Goal: Task Accomplishment & Management: Manage account settings

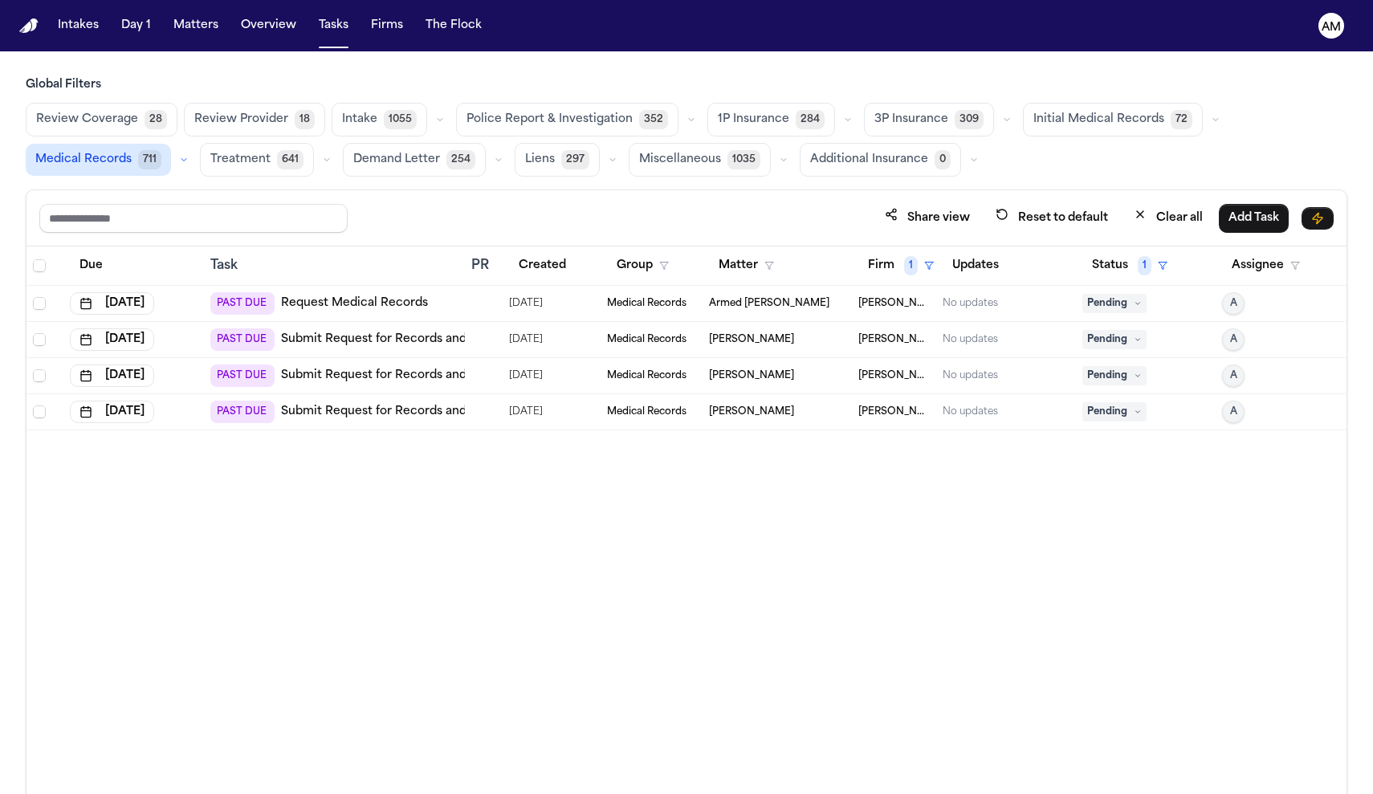
click at [923, 564] on div "Due Task PR Created Group Matter Firm 1 Updates Status 1 Assignee Aug 8, 2025 P…" at bounding box center [686, 556] width 1320 height 618
click at [701, 764] on div "Due Task PR Created Group Matter Firm 1 Updates Status 1 Assignee Aug 8, 2025 P…" at bounding box center [686, 556] width 1320 height 618
drag, startPoint x: 662, startPoint y: 467, endPoint x: 725, endPoint y: 282, distance: 196.0
click at [725, 282] on div "Due Task PR Created Group Matter Firm 1 Updates Status 1 Assignee Aug 8, 2025 P…" at bounding box center [686, 556] width 1320 height 618
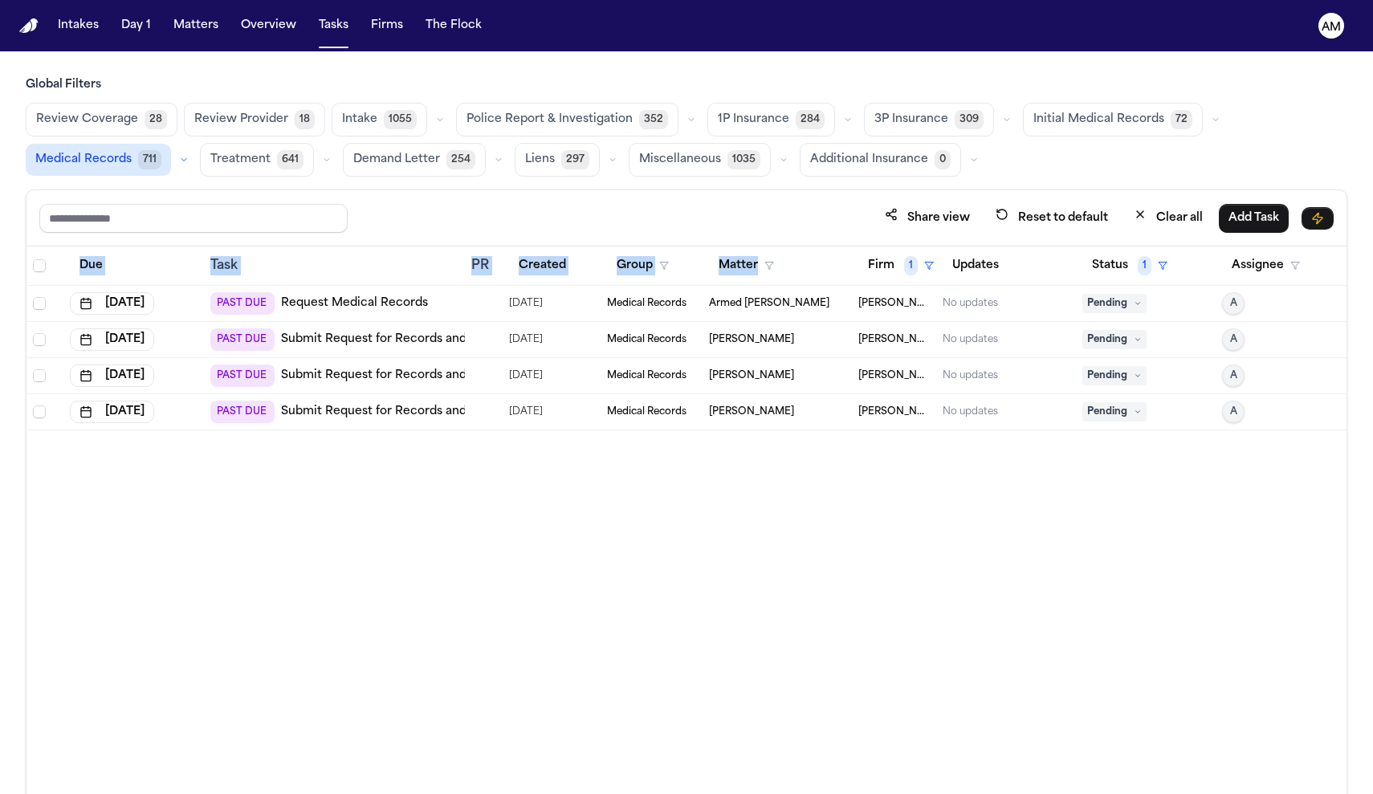
click at [883, 72] on main "Global Filters Review Coverage 28 Review Provider 18 Intake 1055 Police Report …" at bounding box center [686, 422] width 1373 height 743
drag, startPoint x: 788, startPoint y: 56, endPoint x: 391, endPoint y: 289, distance: 460.0
click at [391, 289] on td "PAST DUE Request Medical Records" at bounding box center [334, 304] width 261 height 36
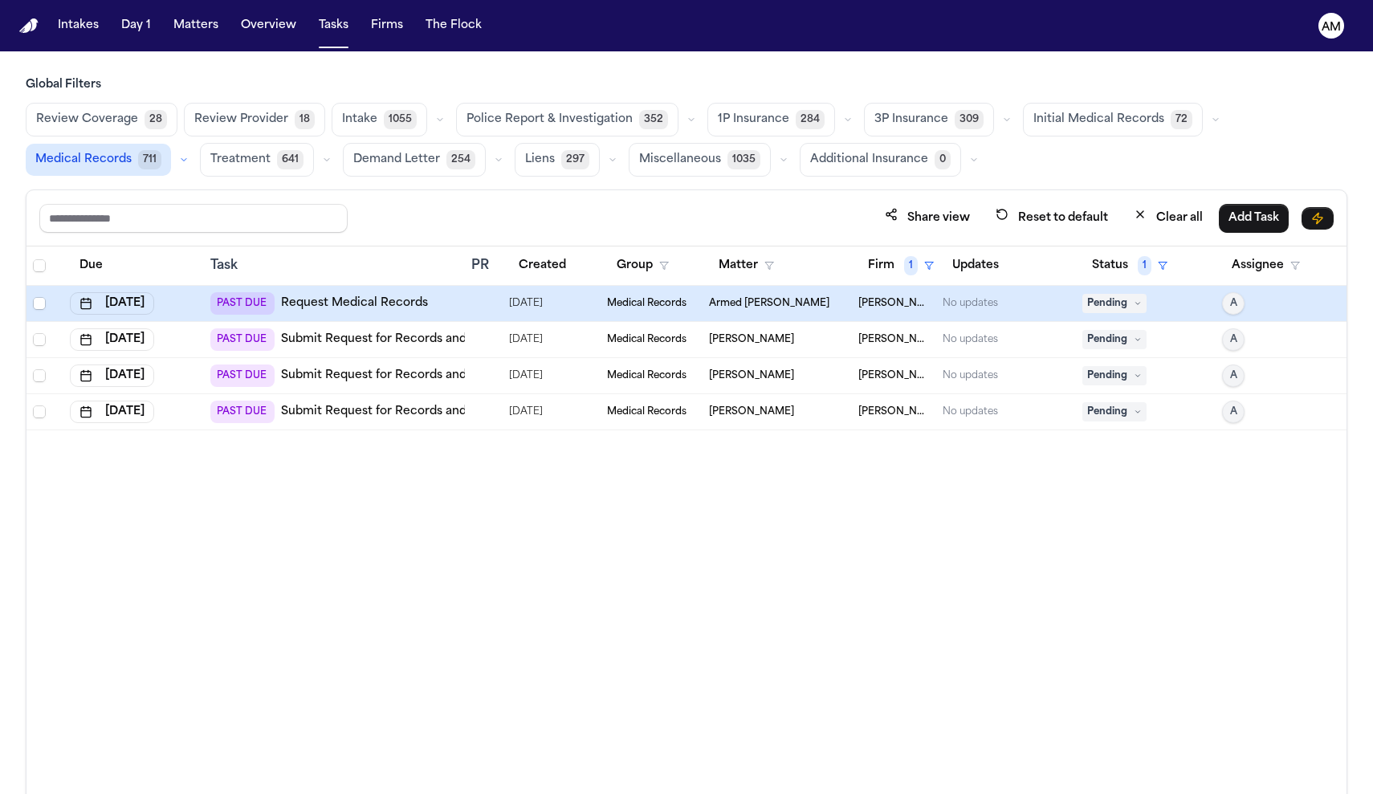
click at [393, 307] on link "Request Medical Records" at bounding box center [354, 304] width 147 height 16
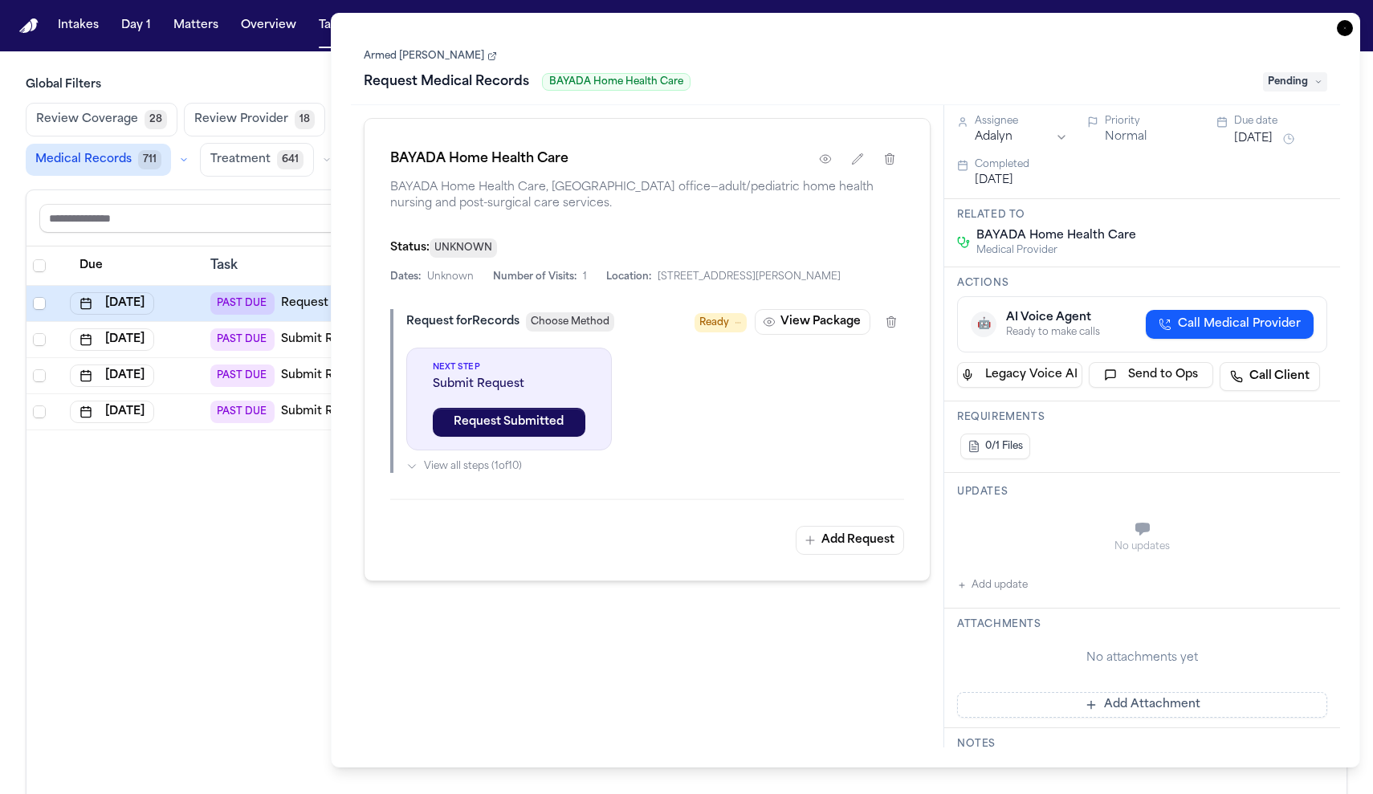
click at [281, 587] on div "Due Task PR Created Group Matter Firm 1 Updates Status 1 Assignee Aug 8, 2025 P…" at bounding box center [686, 556] width 1320 height 618
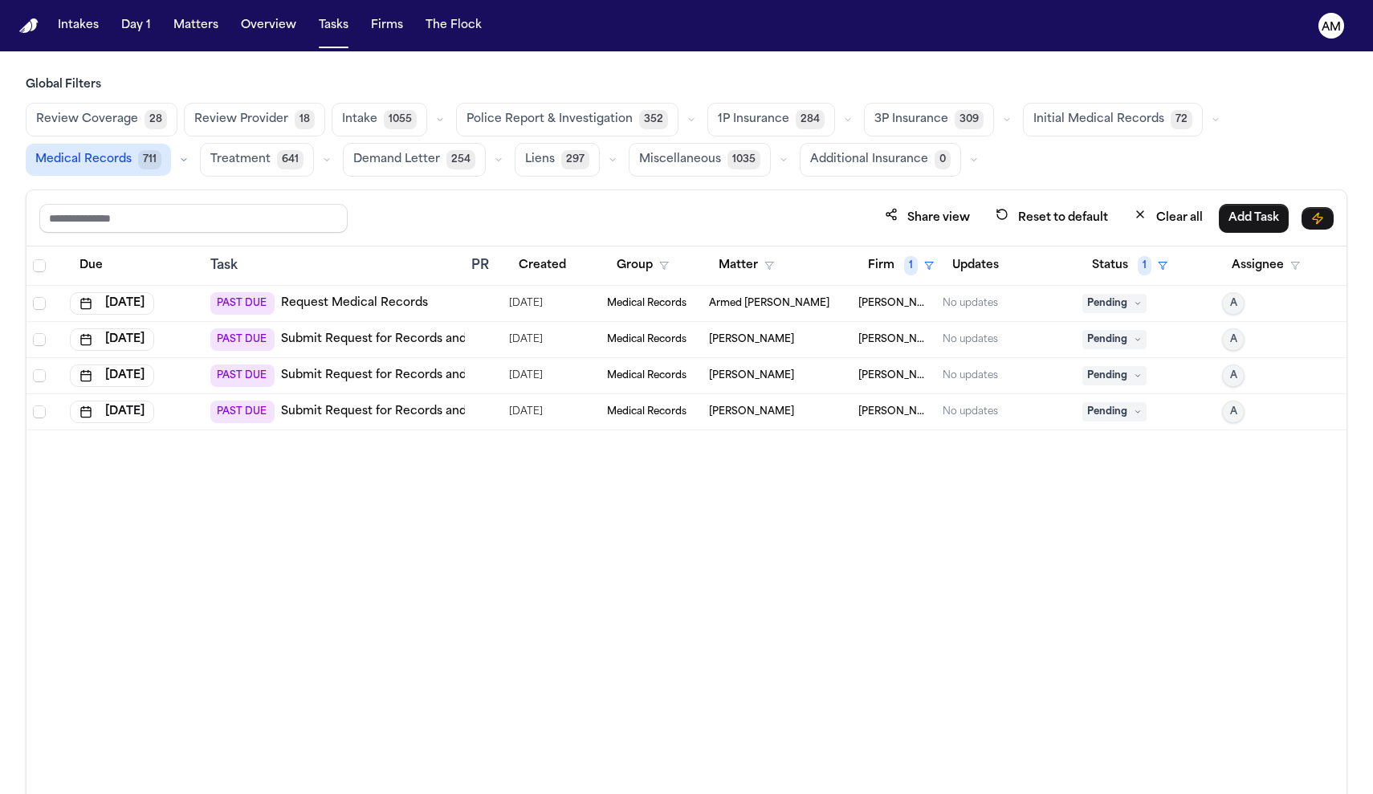
click at [397, 340] on link "Submit Request for Records and Bills from Denville Medical and Sports Rehabilit…" at bounding box center [547, 340] width 532 height 16
click at [842, 318] on td "Armed Barkley" at bounding box center [777, 304] width 149 height 36
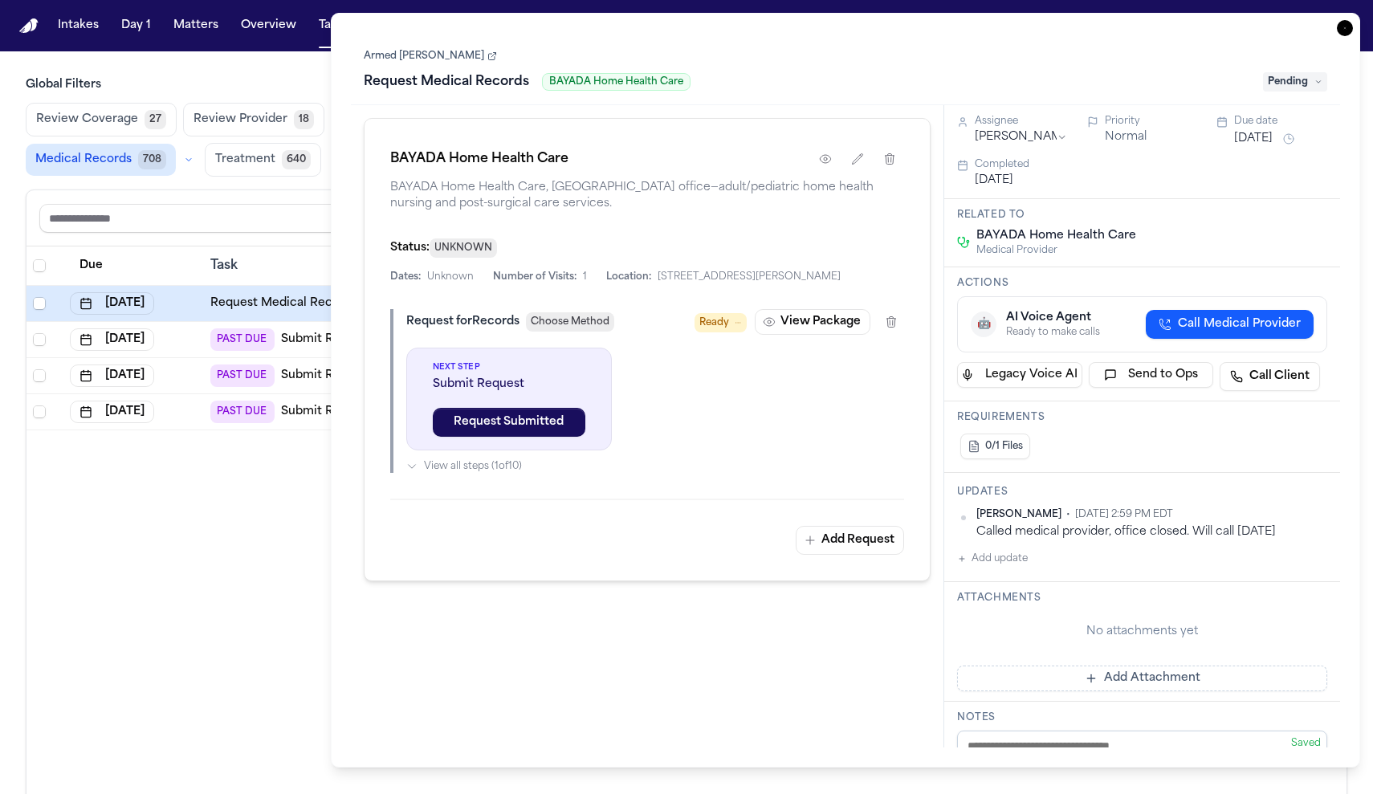
click at [536, 699] on div "BAYADA Home Health Care BAYADA Home Health Care, North Brunswick office—adult/p…" at bounding box center [648, 426] width 594 height 642
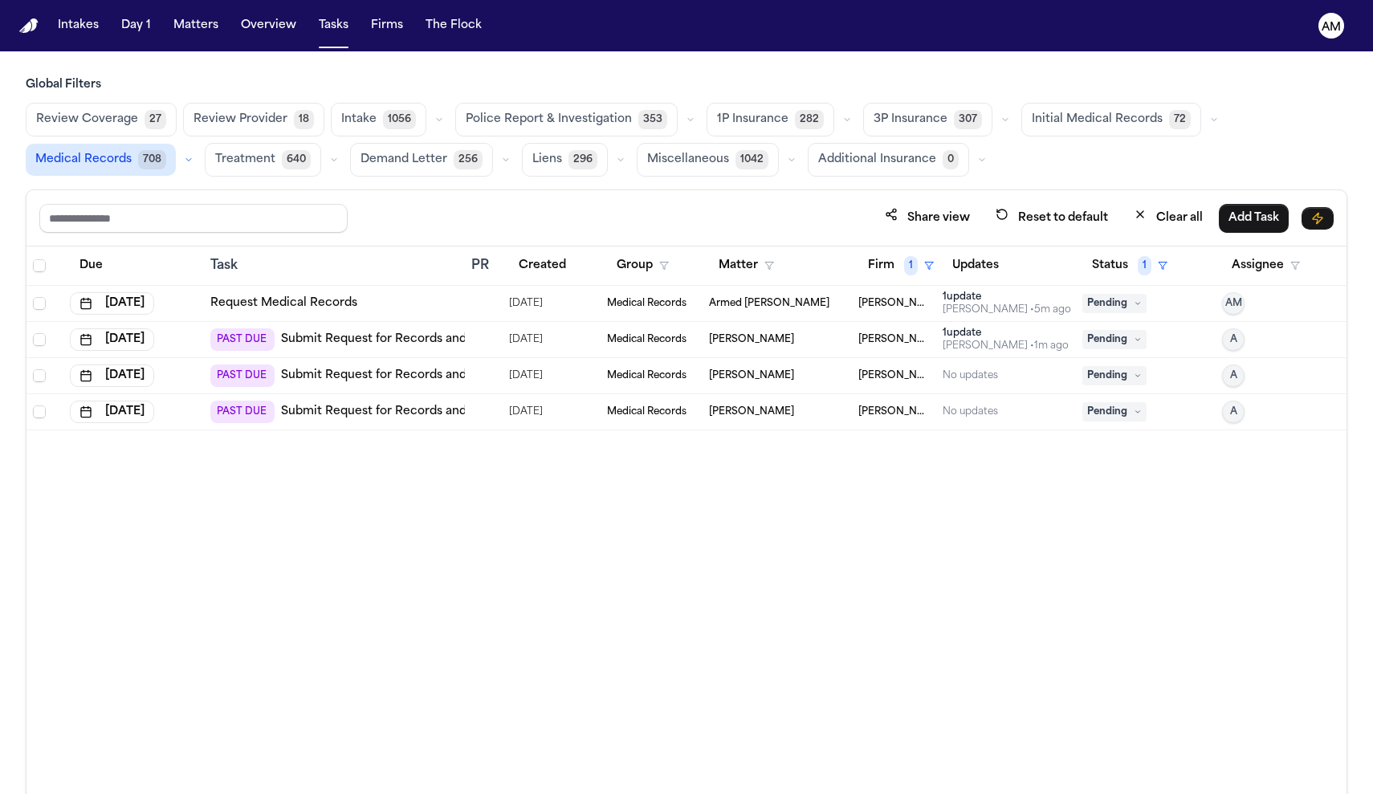
click at [296, 630] on div "Due Task PR Created Group Matter Firm 1 Updates Status 1 Assignee Oct 8, 2025 R…" at bounding box center [686, 556] width 1320 height 618
click at [901, 268] on button "Firm 1" at bounding box center [900, 265] width 85 height 29
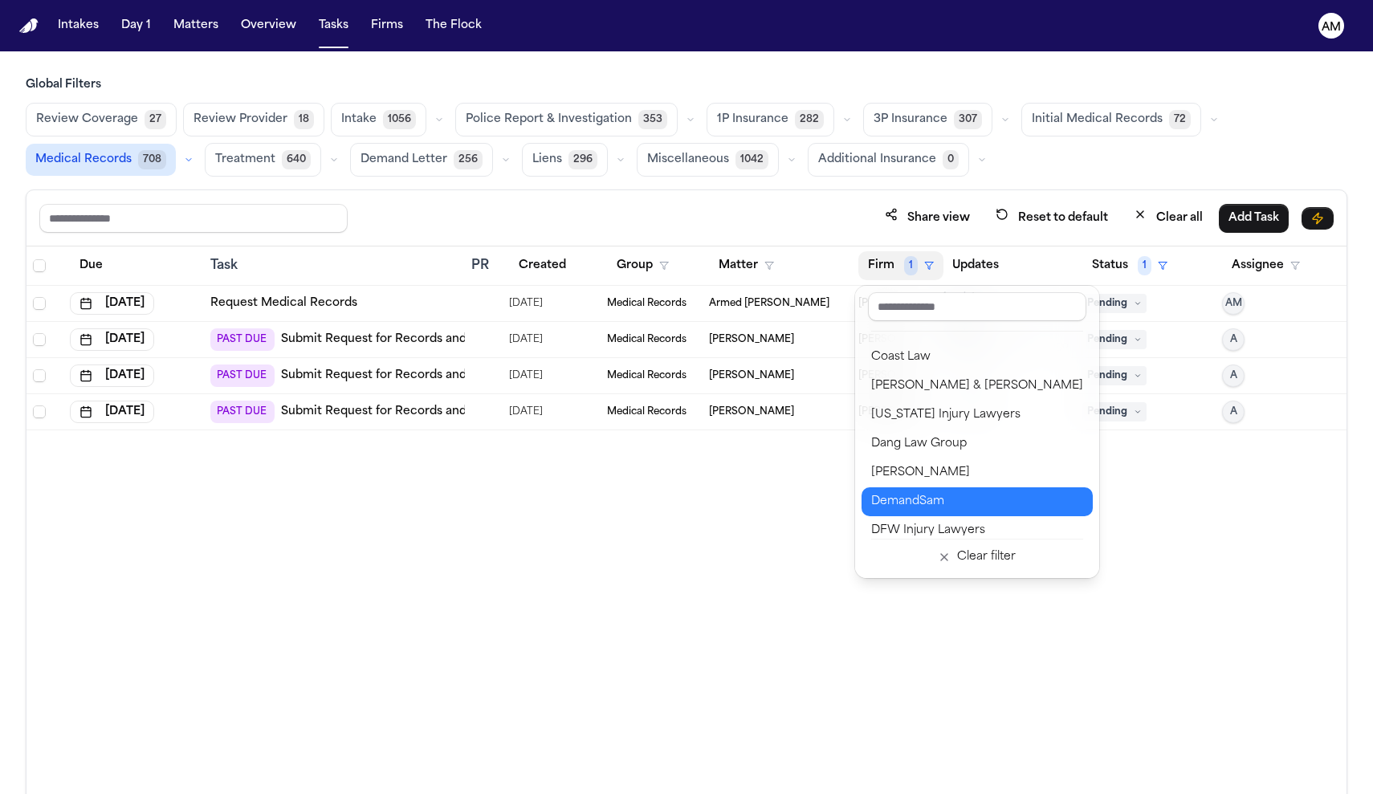
scroll to position [341, 0]
click at [907, 260] on span "1" at bounding box center [911, 265] width 14 height 19
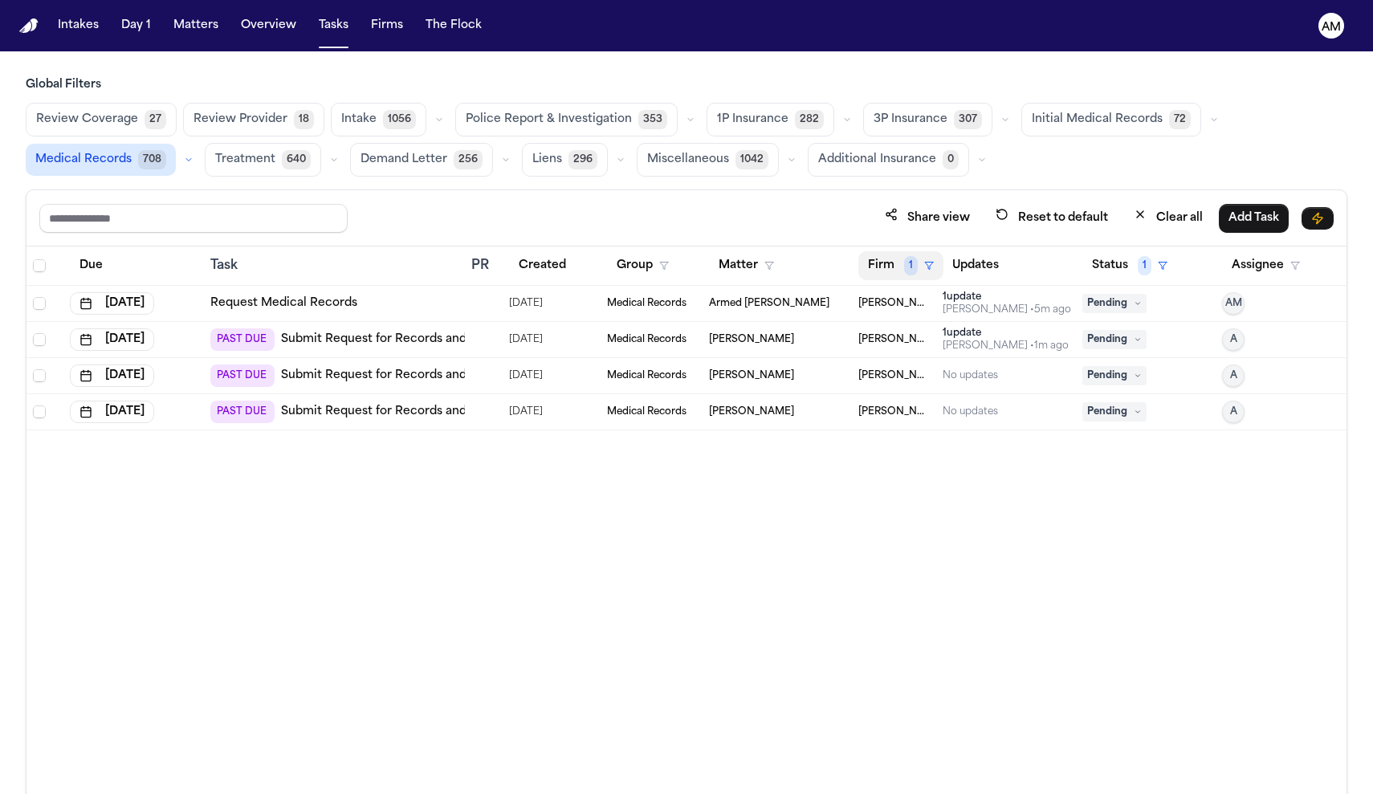
click at [907, 260] on span "1" at bounding box center [911, 265] width 14 height 19
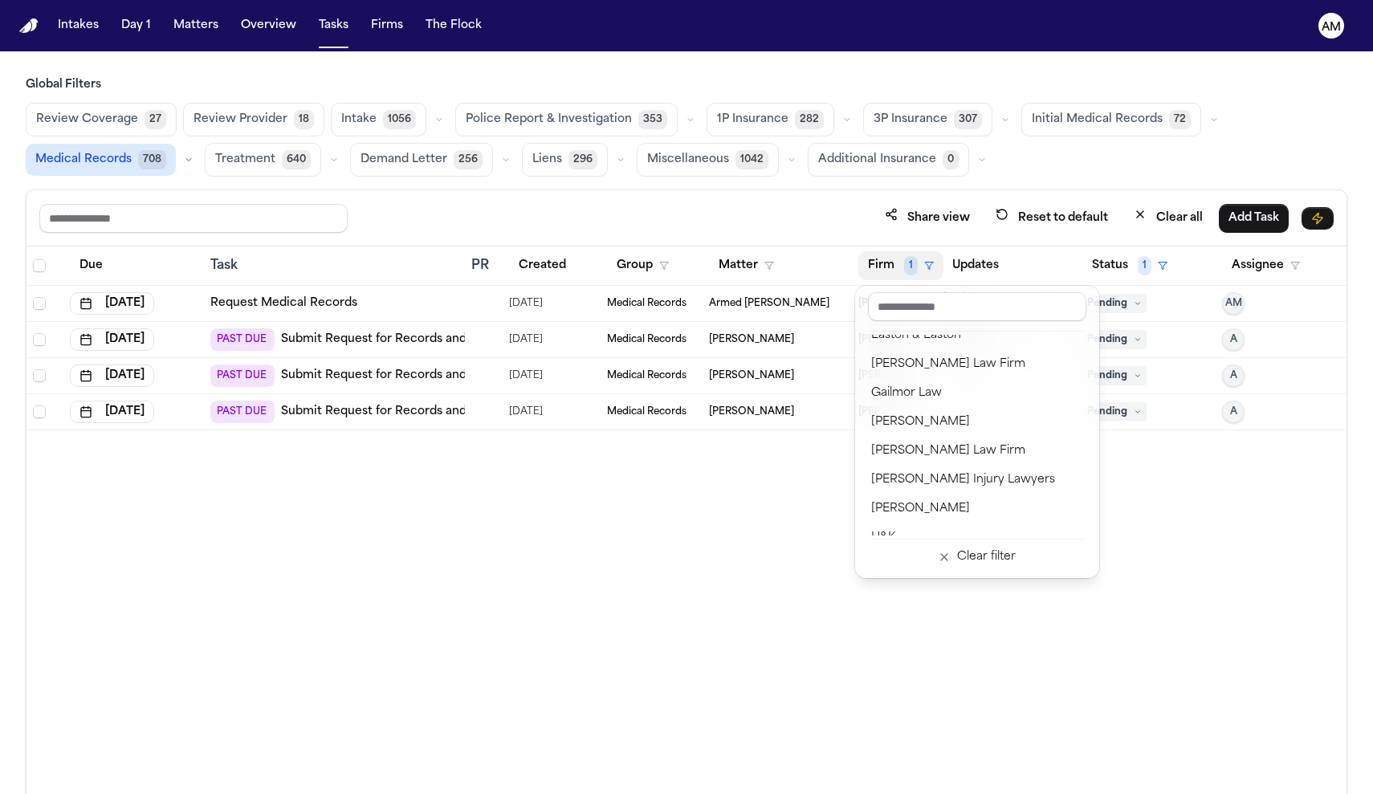
scroll to position [626, 0]
click at [904, 424] on div "[PERSON_NAME]" at bounding box center [977, 417] width 212 height 19
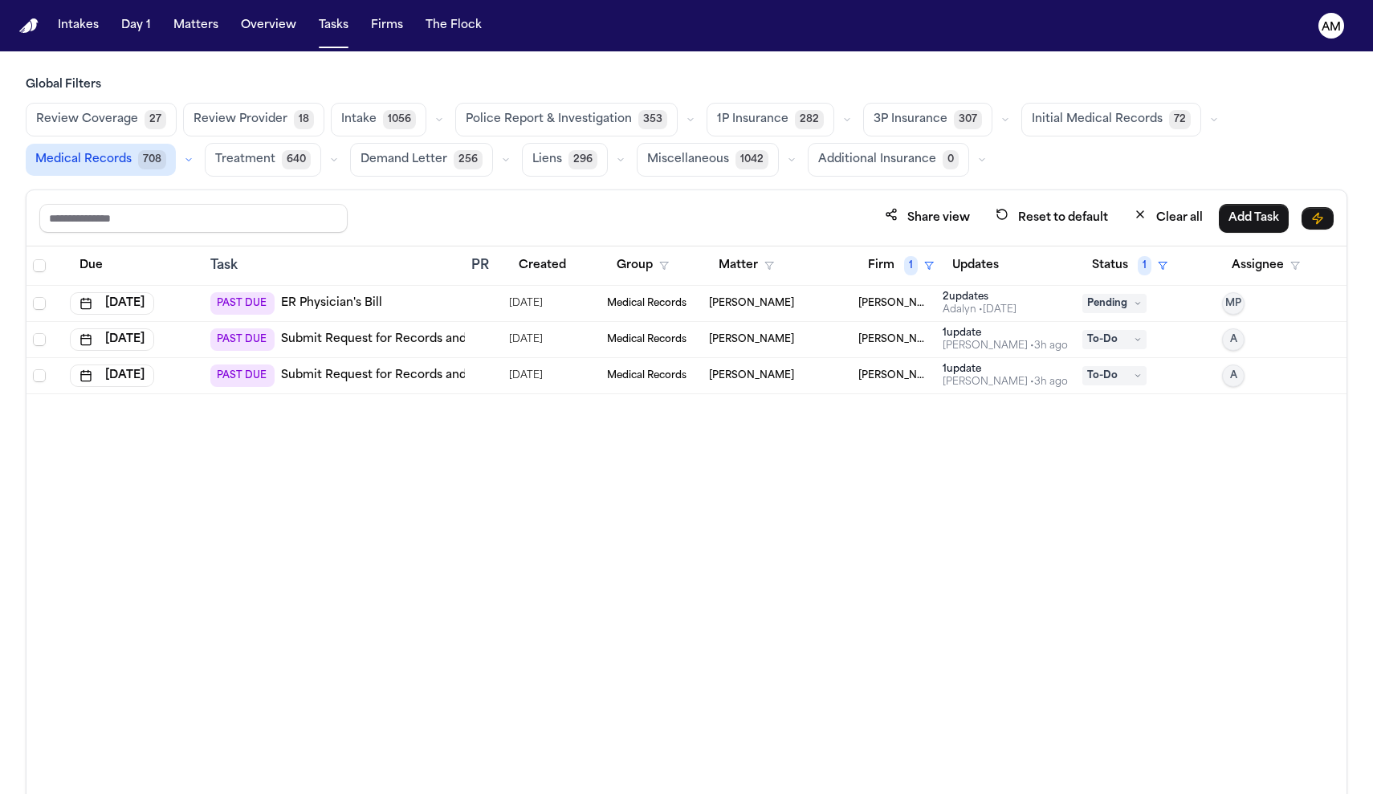
click at [361, 311] on div "PAST DUE ER Physician's Bill" at bounding box center [296, 303] width 172 height 22
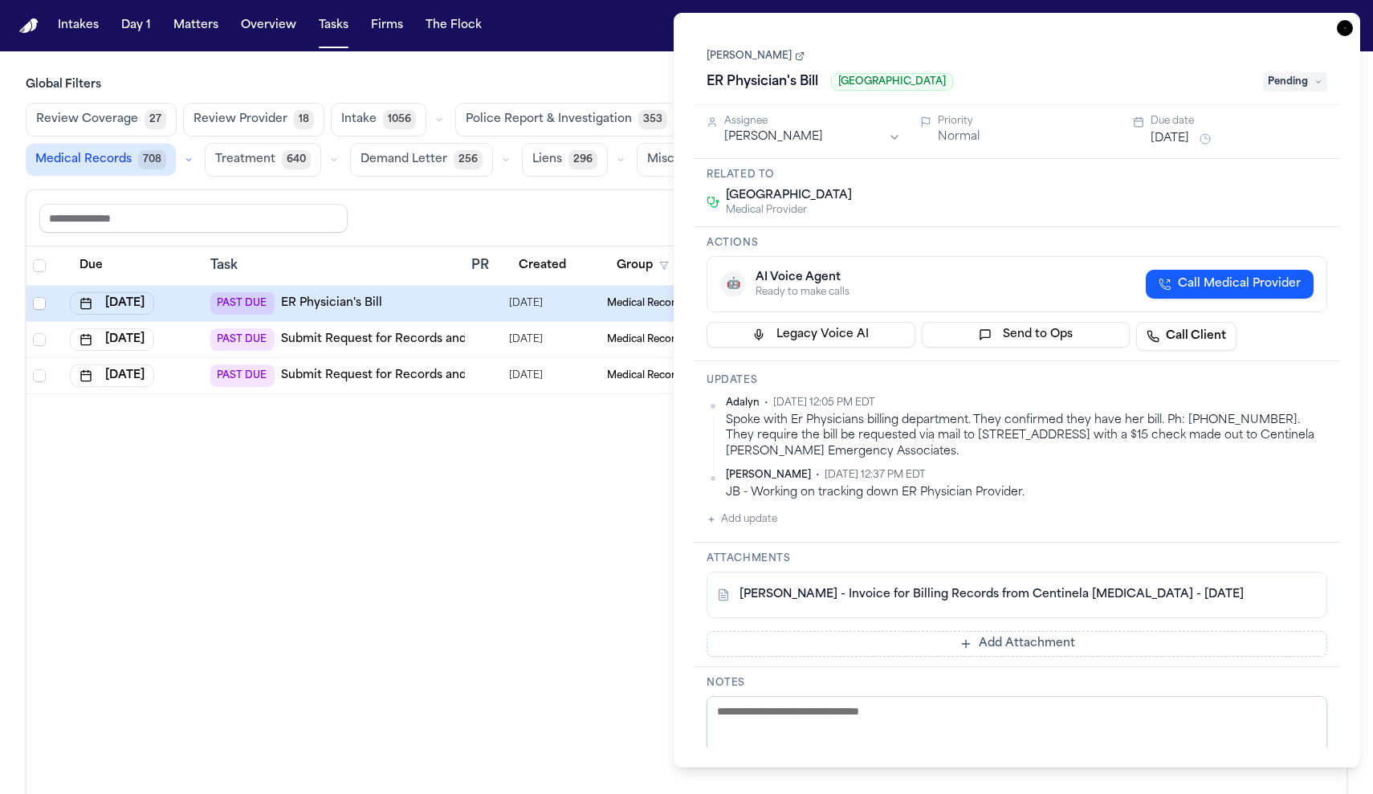
click at [526, 421] on div "Due Task PR Created Group Matter Firm 1 Updates Status 1 Assignee Aug 18, 2025 …" at bounding box center [686, 556] width 1320 height 618
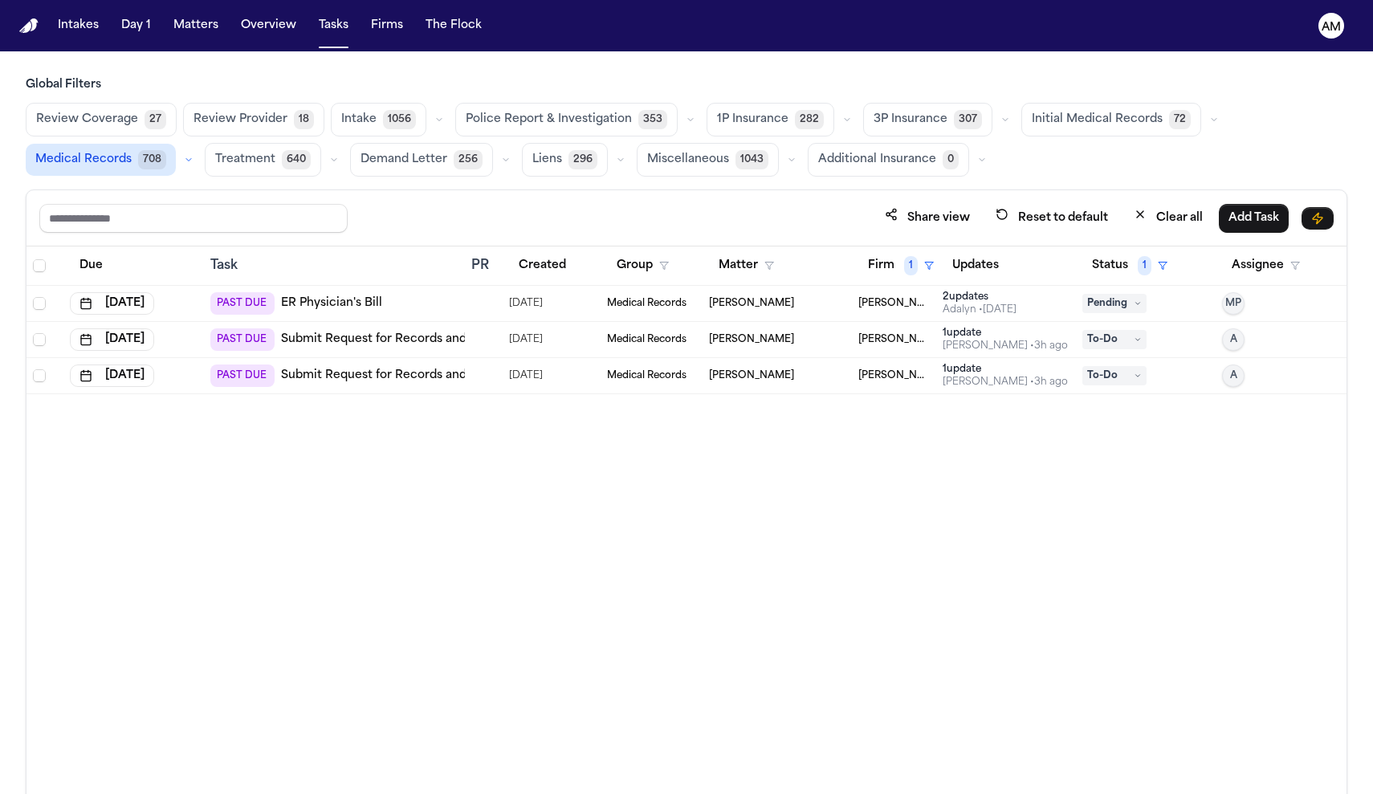
click at [383, 299] on div "PAST DUE ER Physician's Bill" at bounding box center [334, 303] width 248 height 22
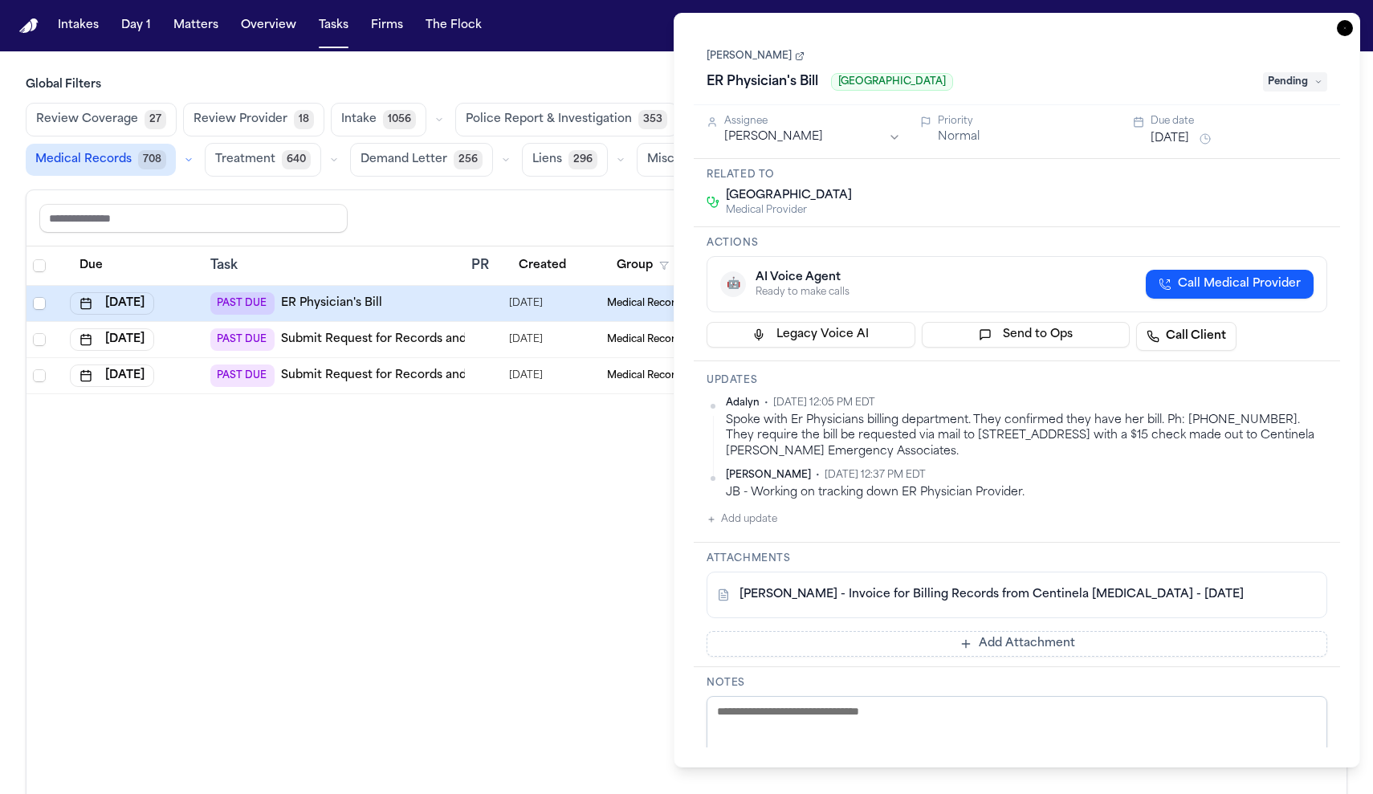
click at [366, 303] on link "ER Physician's Bill" at bounding box center [331, 304] width 101 height 16
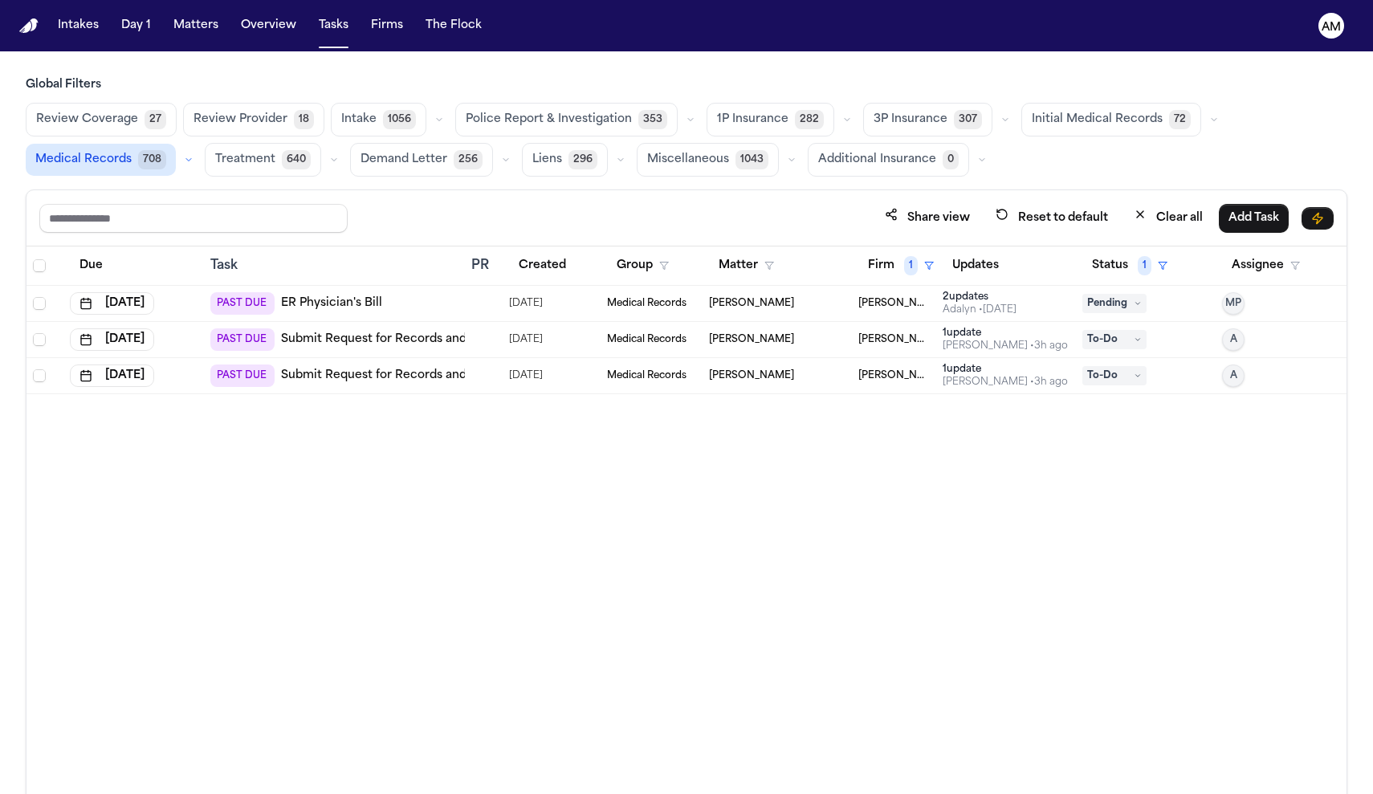
click at [357, 304] on link "ER Physician's Bill" at bounding box center [331, 304] width 101 height 16
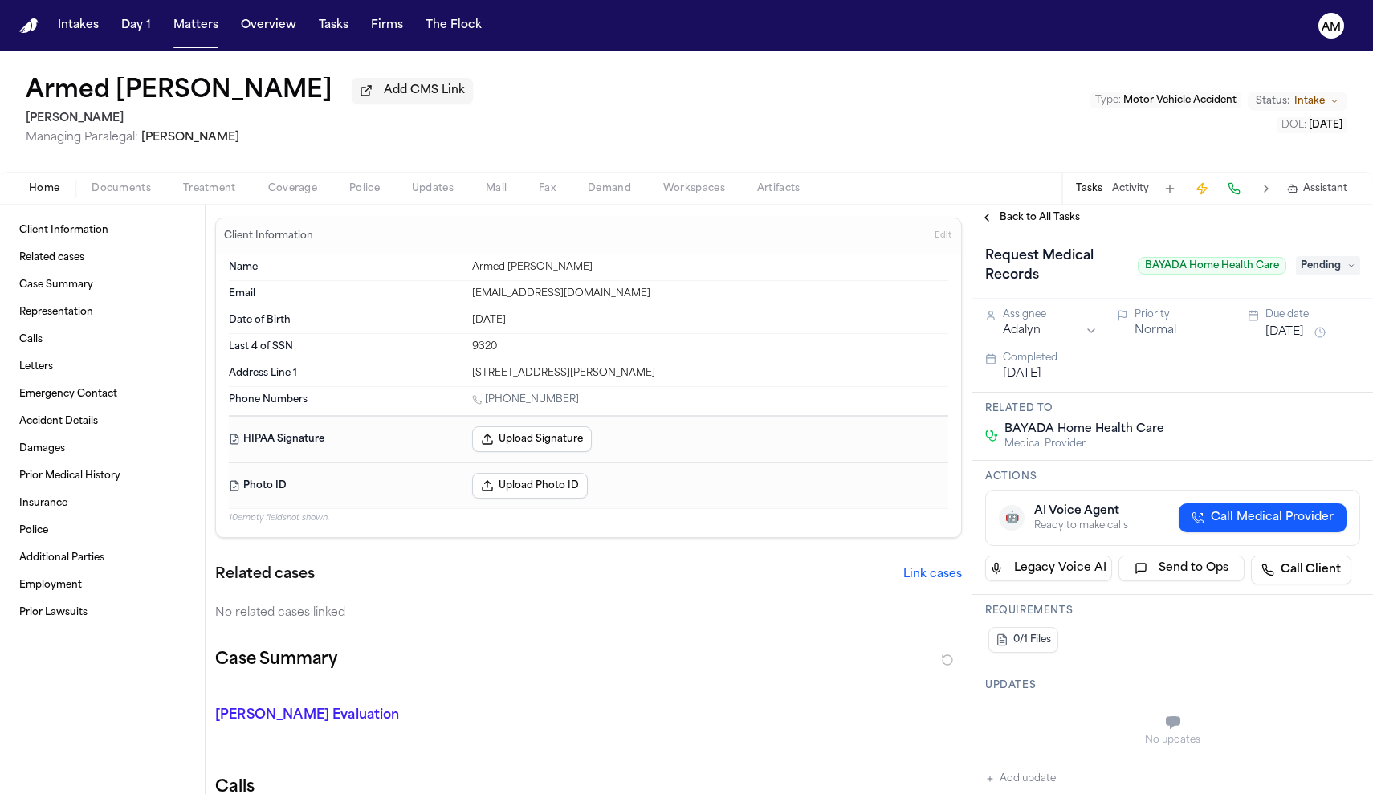
click at [210, 195] on span "Treatment" at bounding box center [209, 188] width 53 height 13
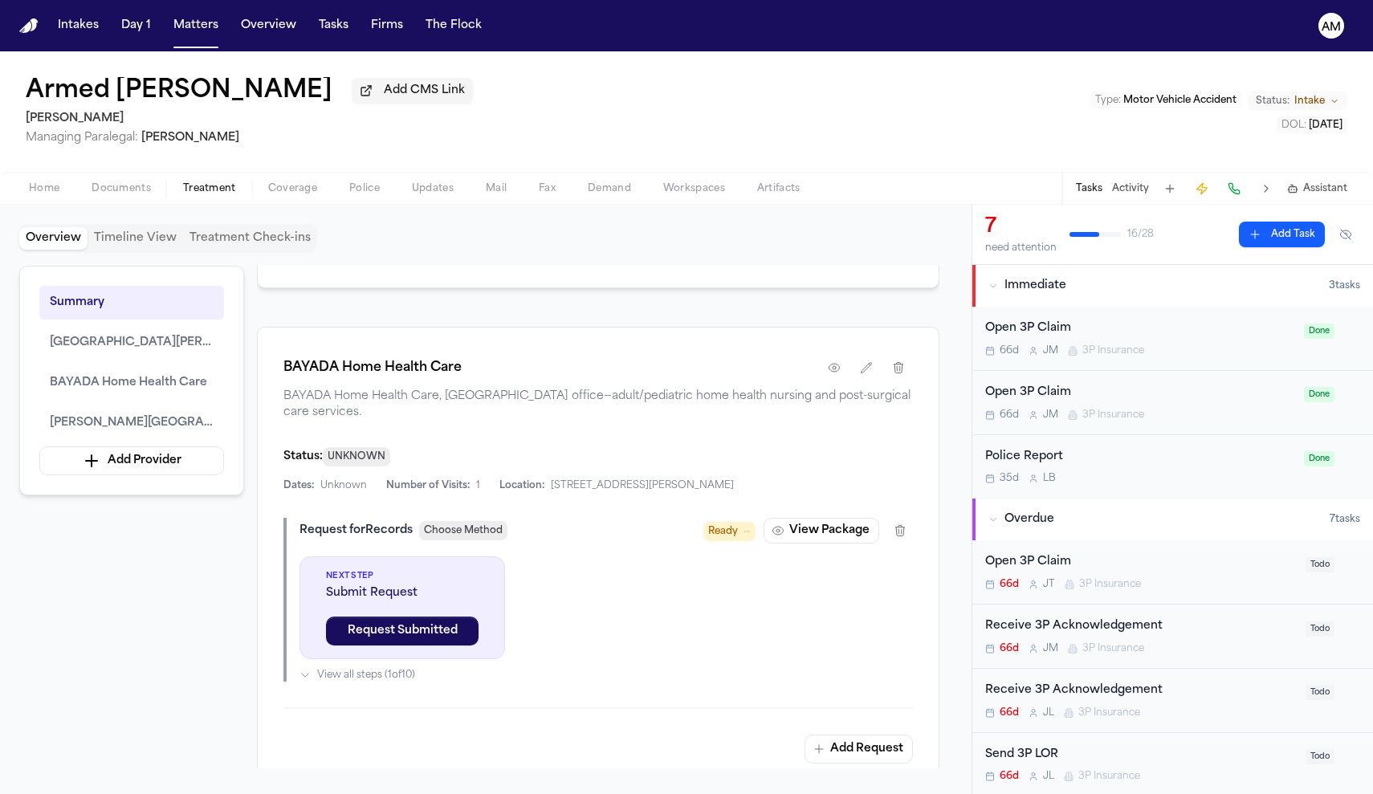
scroll to position [1156, 0]
click at [833, 380] on button "button" at bounding box center [834, 365] width 29 height 29
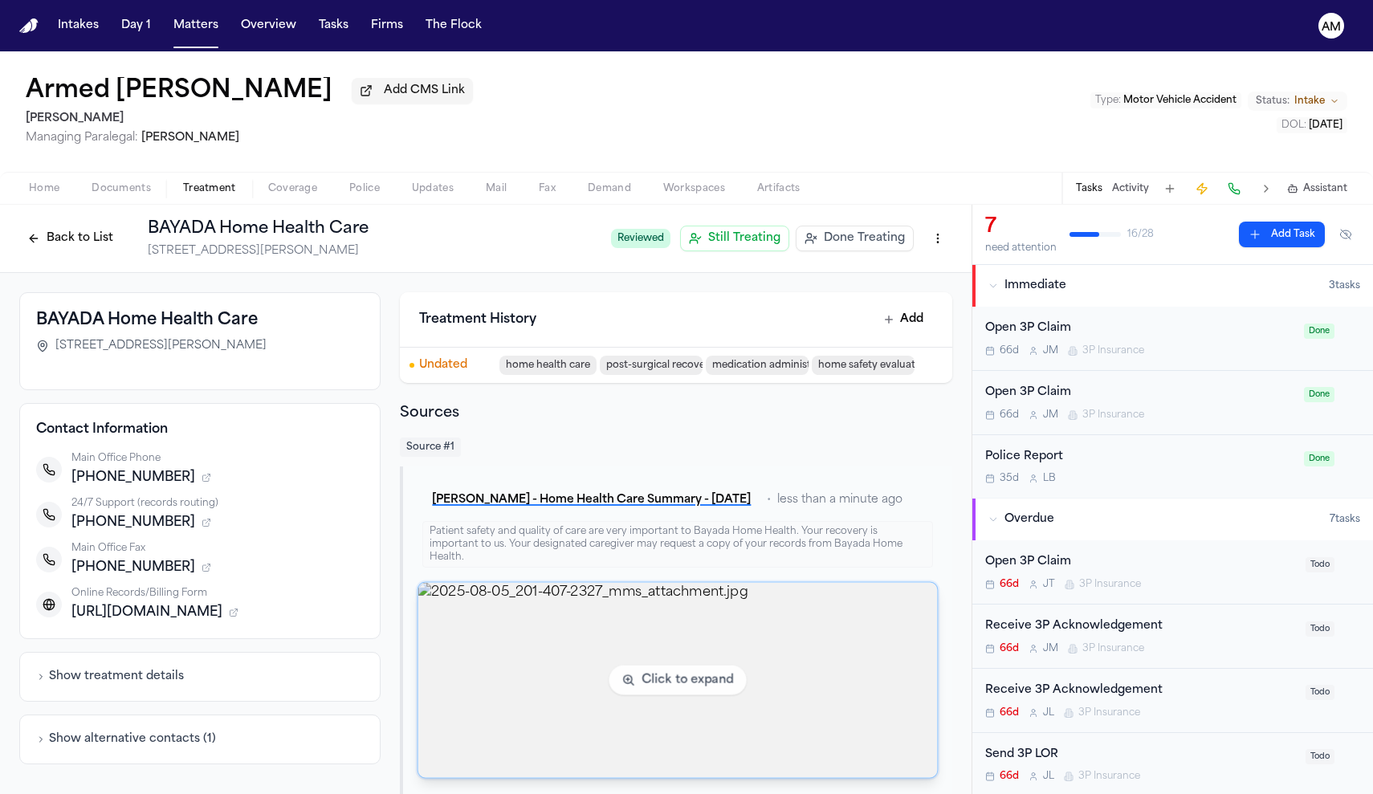
click at [711, 597] on img "View image 2025-08-05_201-407-2327_mms_attachment.jpg" at bounding box center [677, 680] width 519 height 195
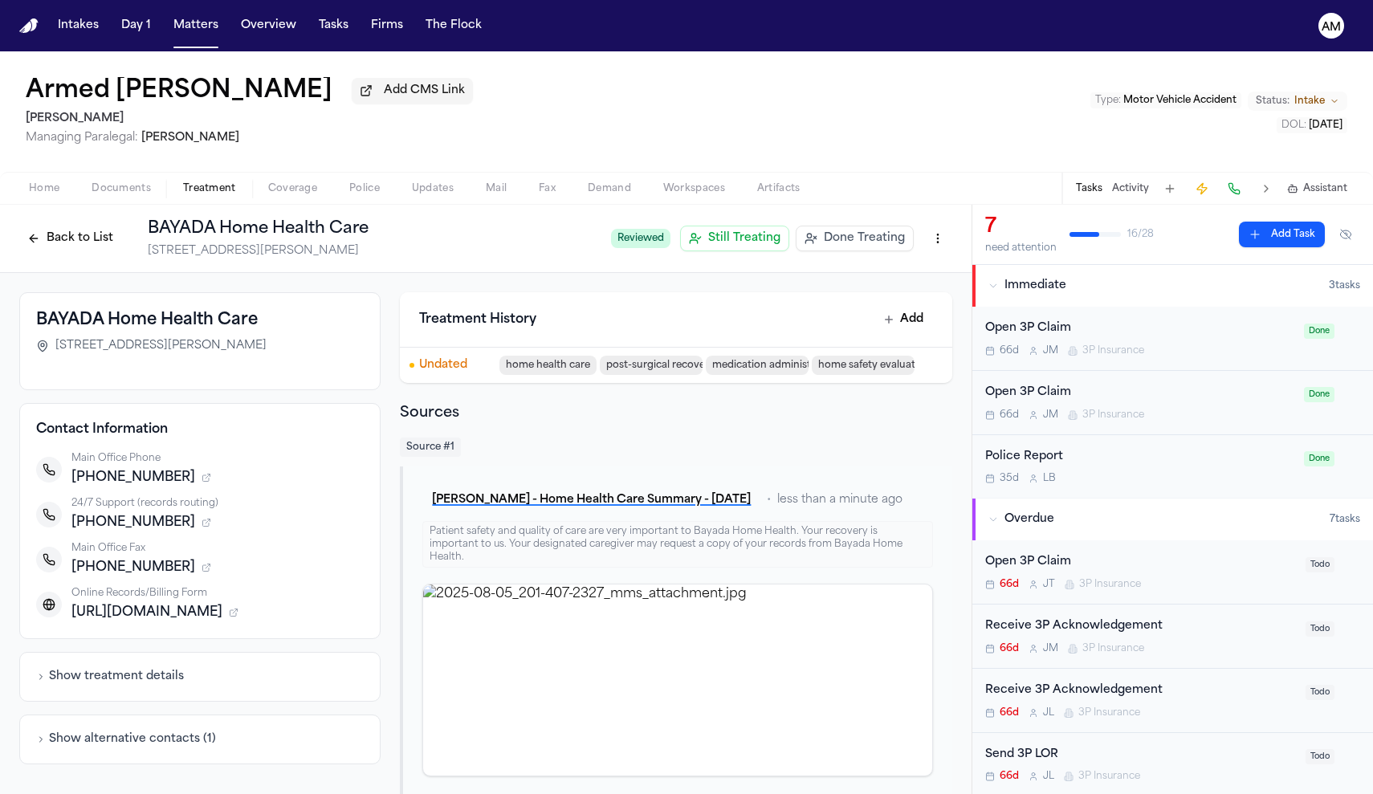
click at [202, 569] on icon "button" at bounding box center [207, 568] width 10 height 10
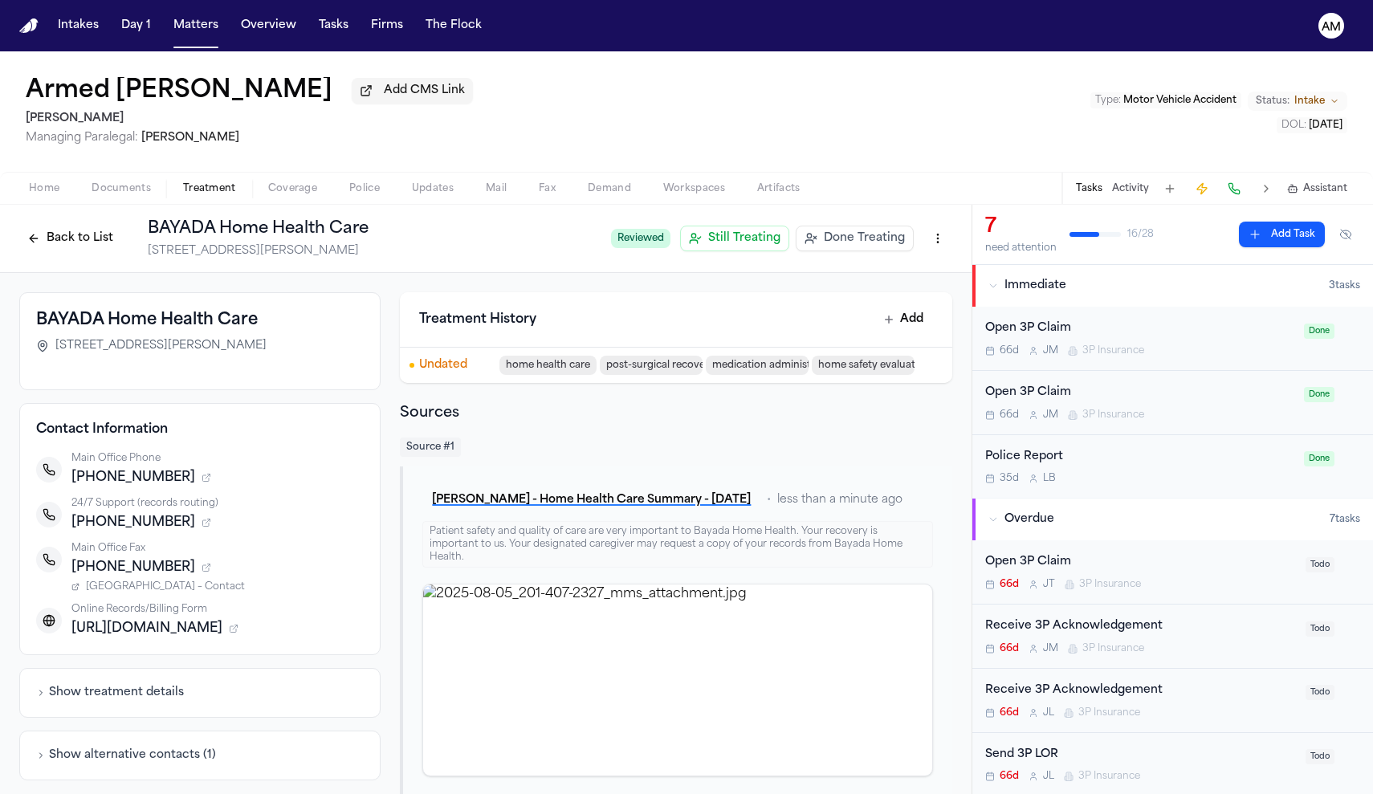
click at [185, 589] on span "North Brunswick BAYADA – Contact" at bounding box center [165, 587] width 159 height 13
click at [589, 515] on button "A. Barkley - Home Health Care Summary - 7.28.23" at bounding box center [591, 500] width 338 height 29
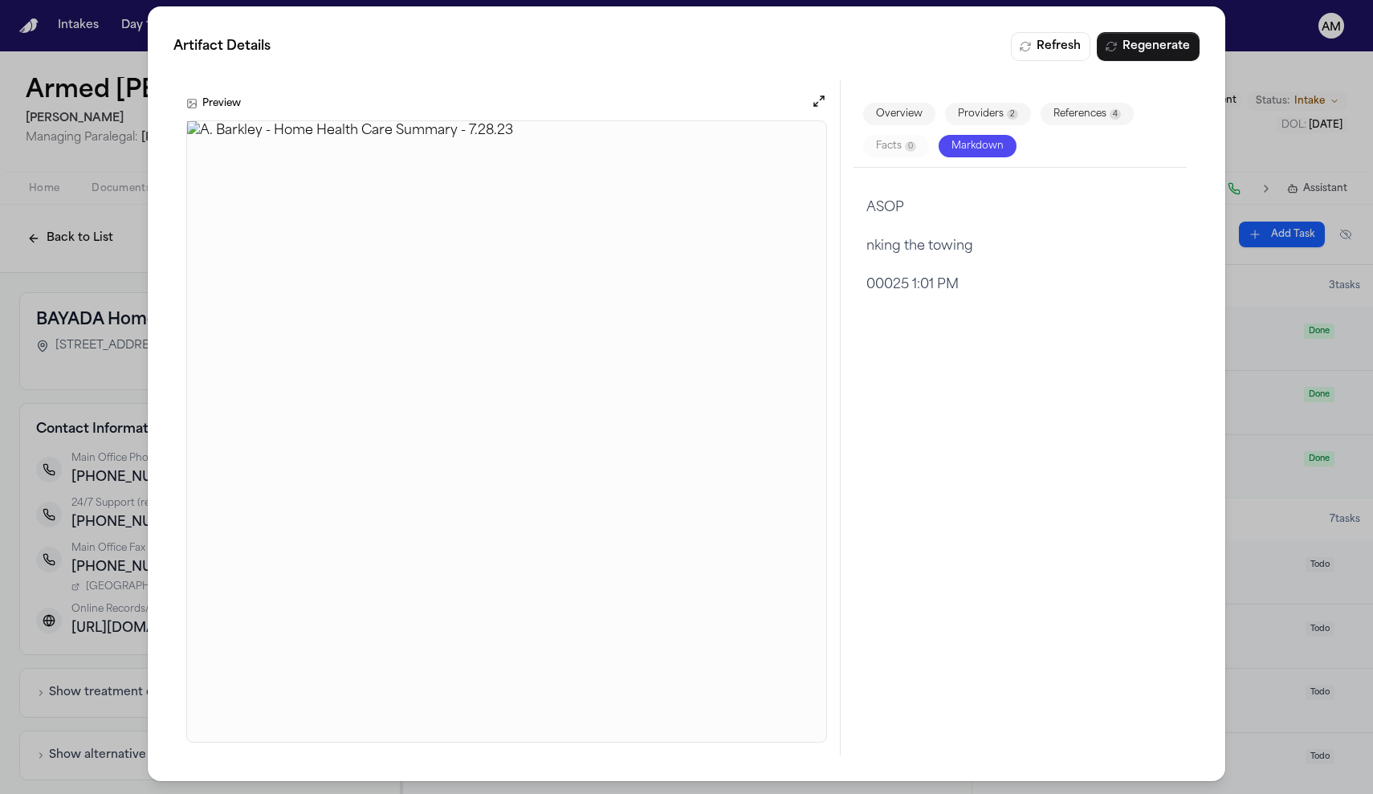
scroll to position [6, 0]
click at [1312, 347] on div "Artifact Details Refresh Regenerate Preview Overview Providers 2 References 4 F…" at bounding box center [686, 394] width 1373 height 801
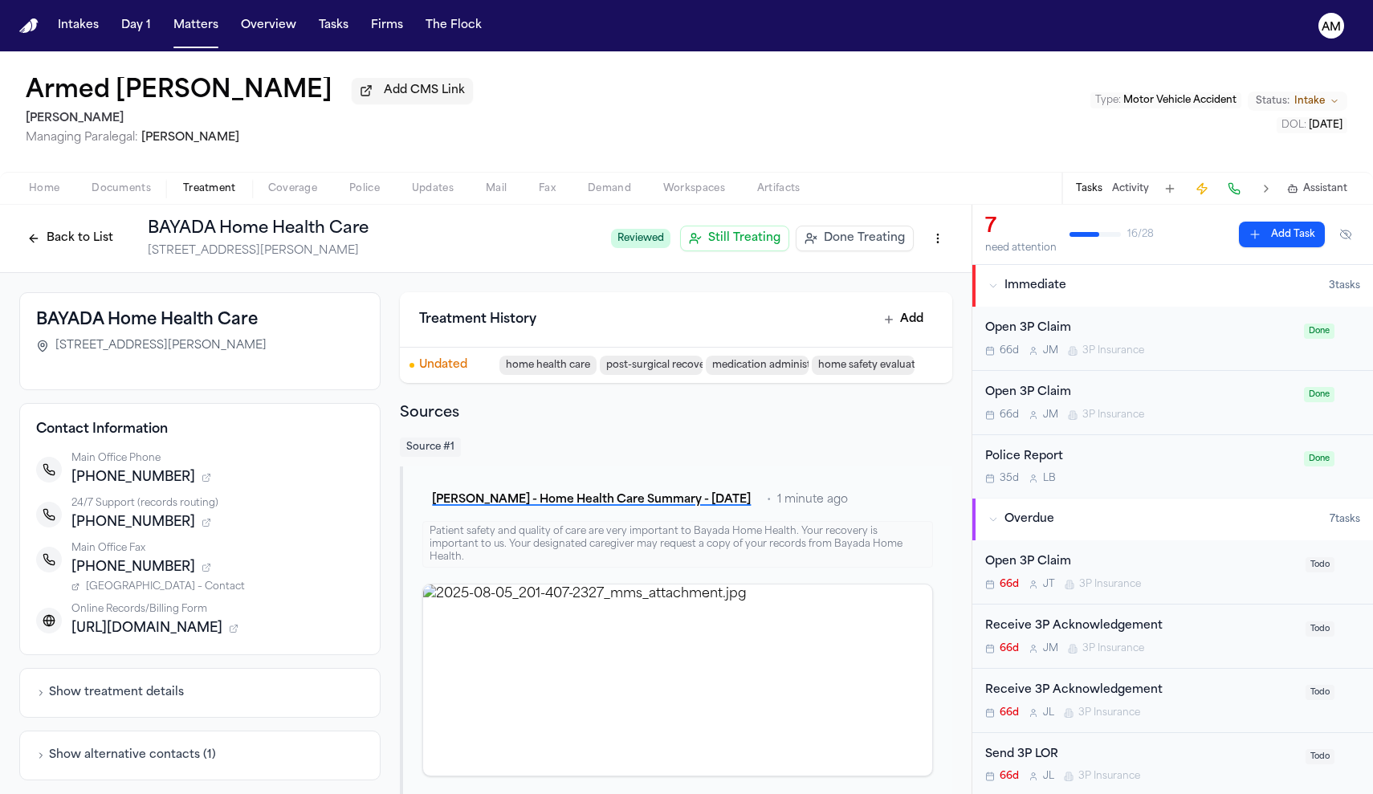
click at [238, 634] on icon "button" at bounding box center [234, 629] width 10 height 10
click at [173, 651] on span "BAYADA Contact Page" at bounding box center [141, 648] width 111 height 13
click at [174, 589] on span "North Brunswick BAYADA – Contact" at bounding box center [165, 587] width 159 height 13
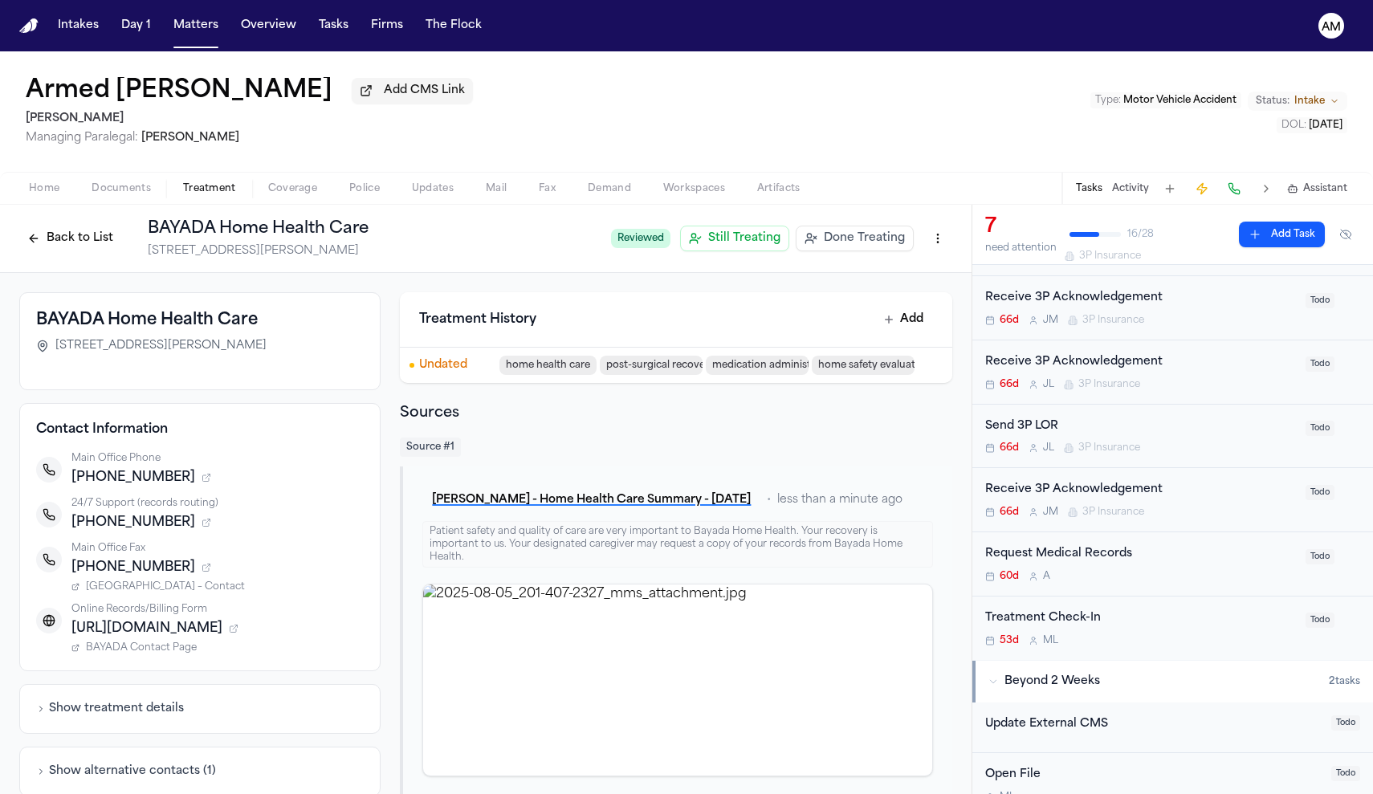
scroll to position [330, 0]
click at [1161, 580] on div "Request Medical Records 60d A Todo" at bounding box center [1172, 563] width 401 height 64
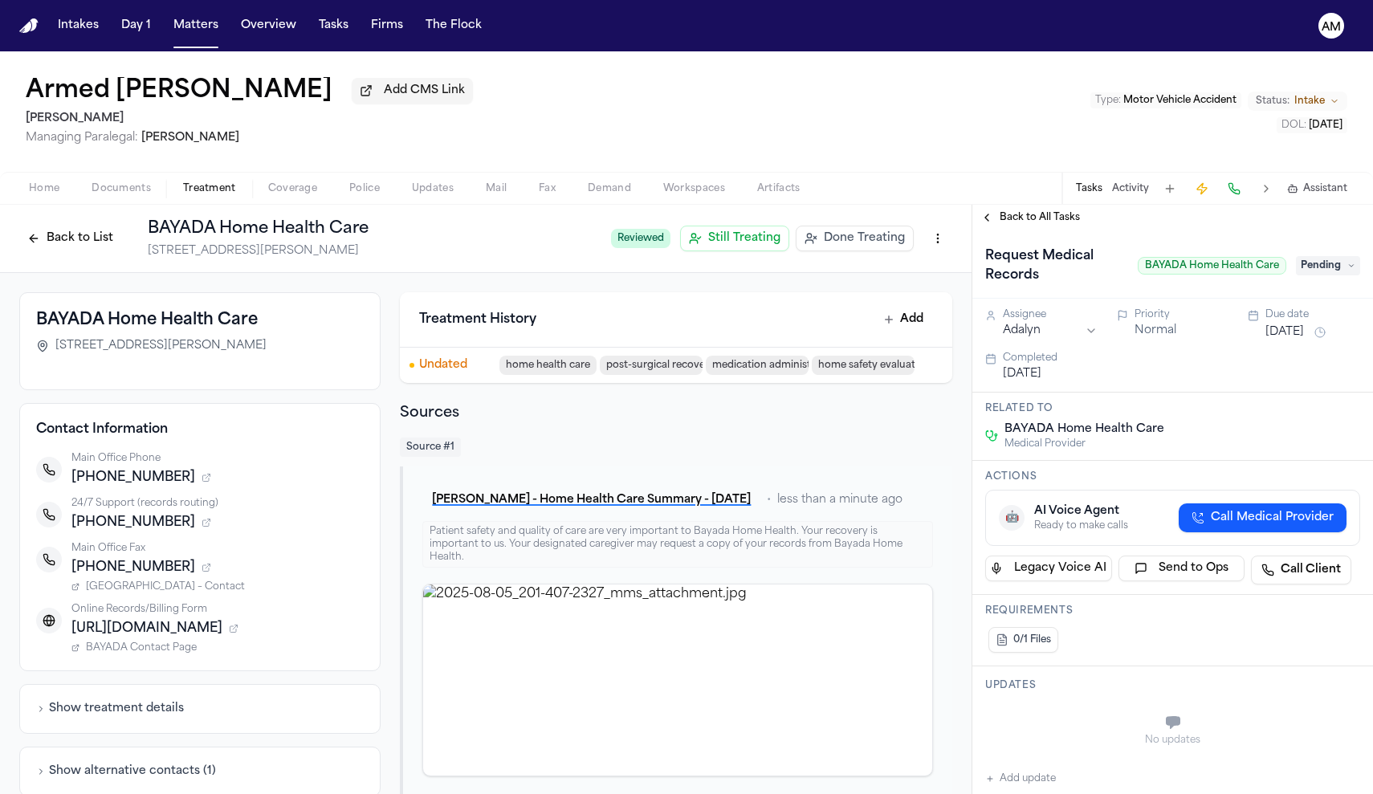
scroll to position [64, 0]
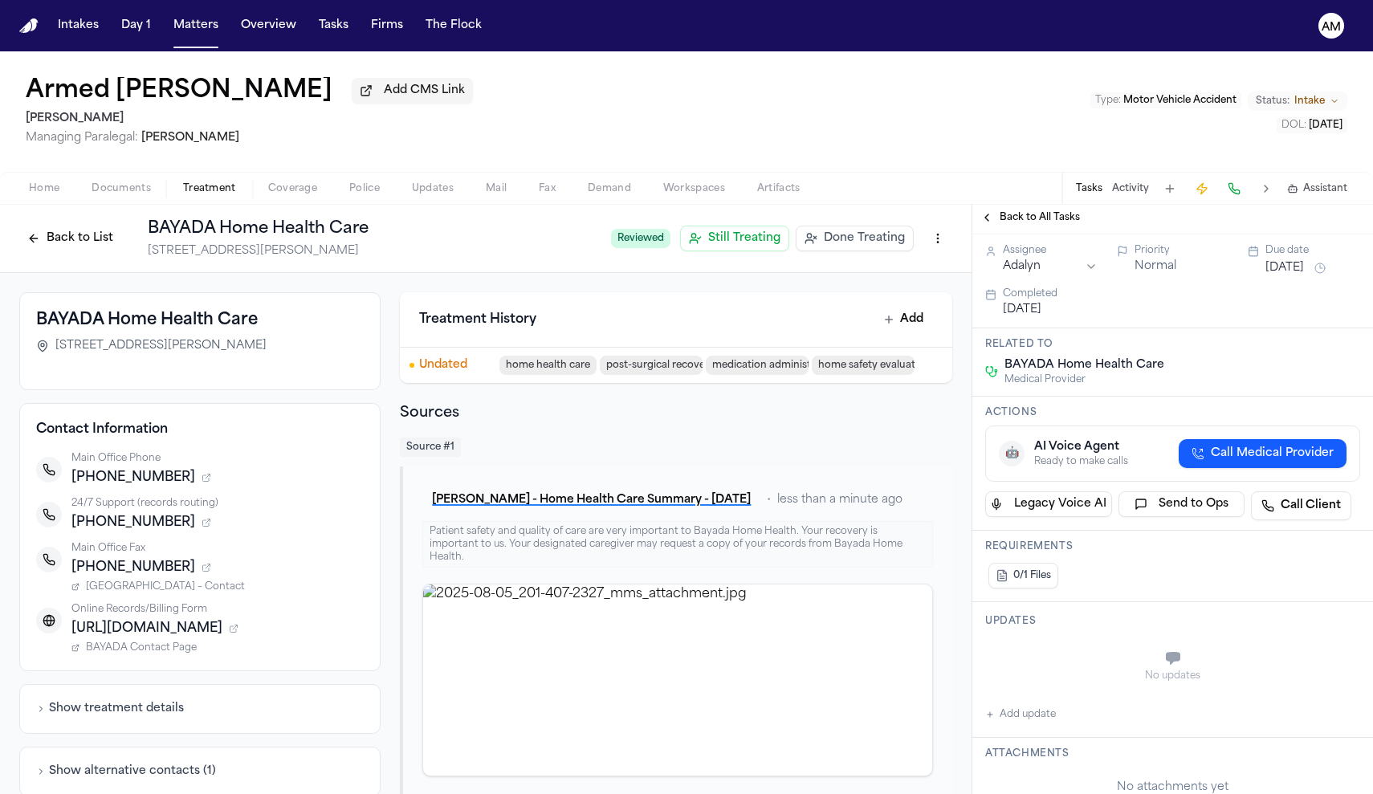
click at [1015, 724] on button "Add update" at bounding box center [1020, 714] width 71 height 19
click at [1016, 703] on button "Private" at bounding box center [1017, 698] width 13 height 13
click at [1047, 662] on textarea "Add your update" at bounding box center [1182, 660] width 343 height 32
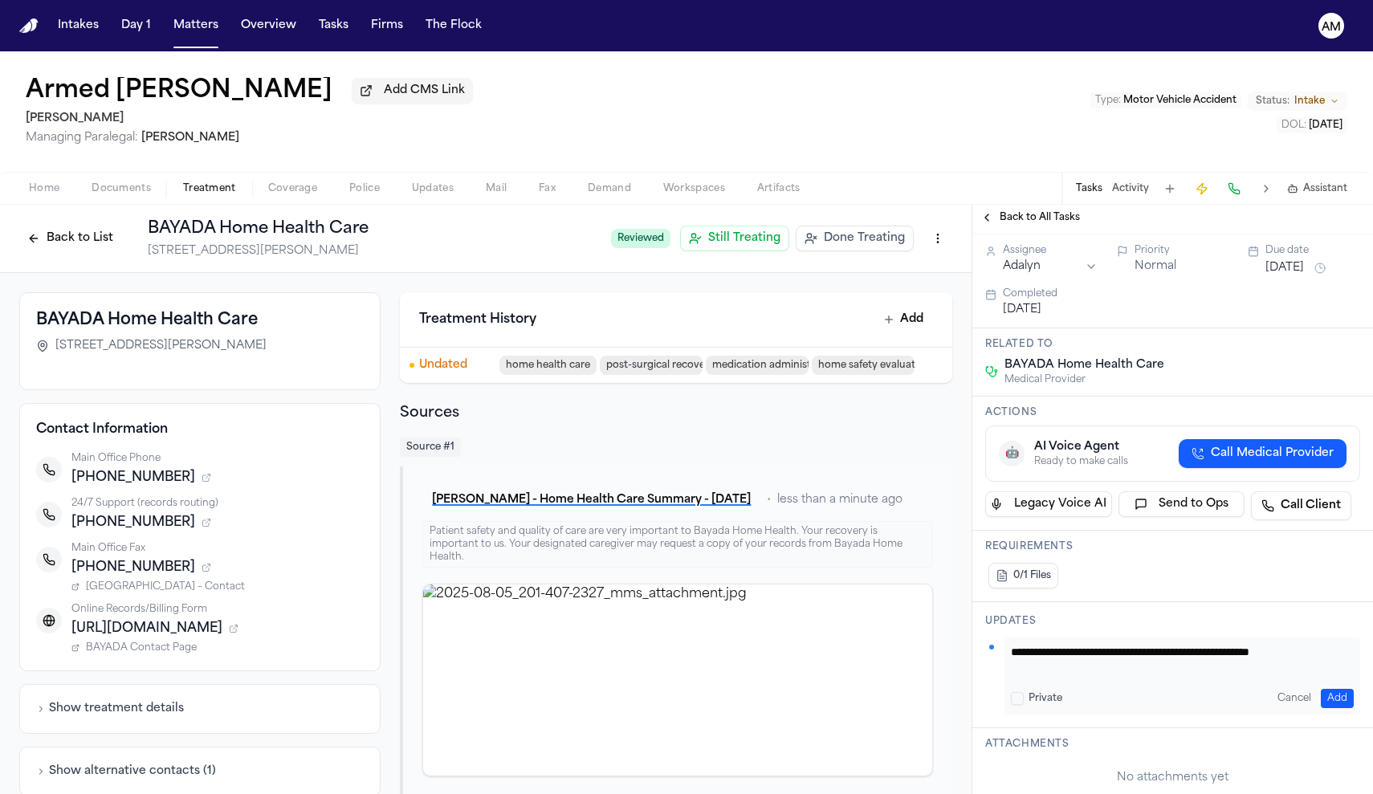
type textarea "**********"
drag, startPoint x: 1264, startPoint y: 681, endPoint x: 1335, endPoint y: 702, distance: 74.5
click at [1335, 702] on button "Add" at bounding box center [1337, 698] width 33 height 19
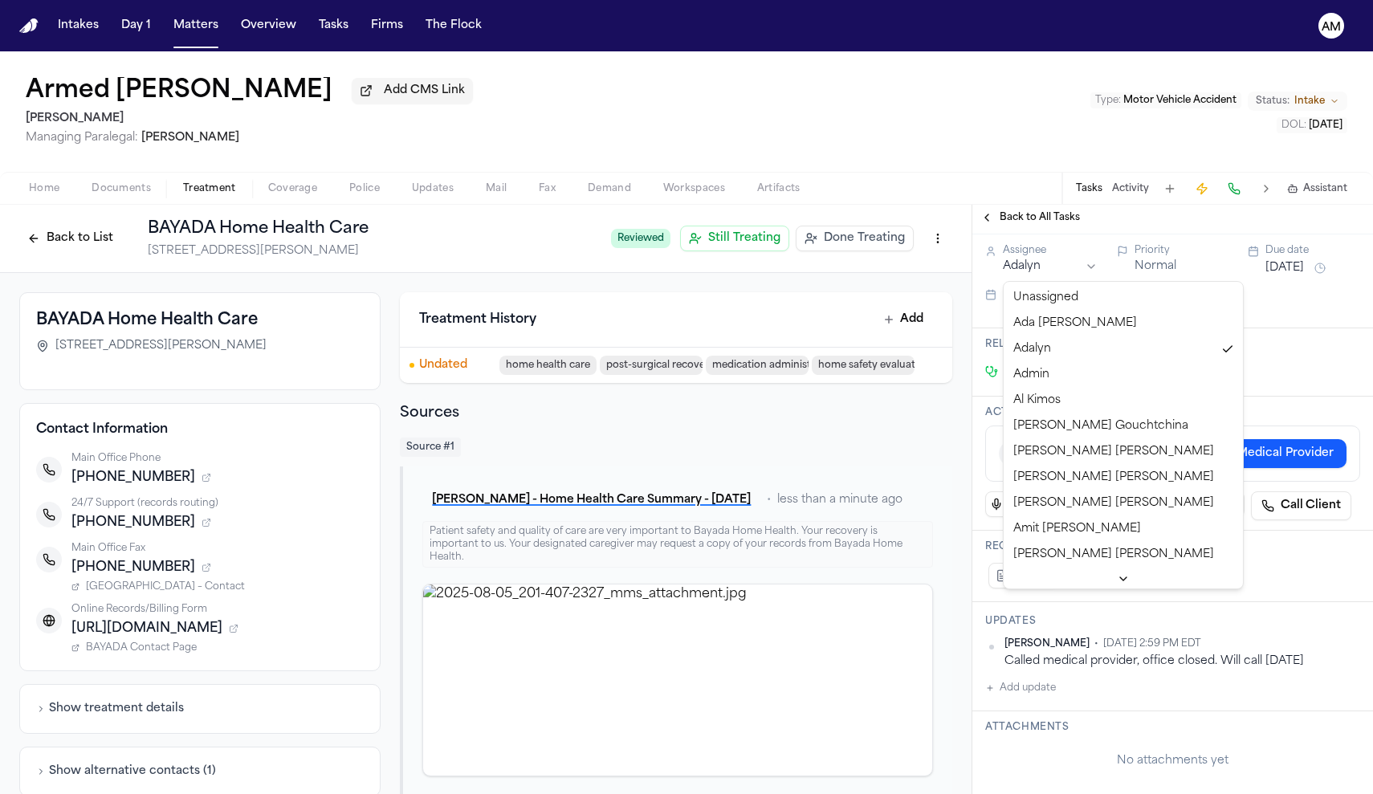
click at [1025, 272] on html "Intakes Day 1 Matters Overview Tasks Firms The Flock AM Armed Barkley Add CMS L…" at bounding box center [686, 397] width 1373 height 794
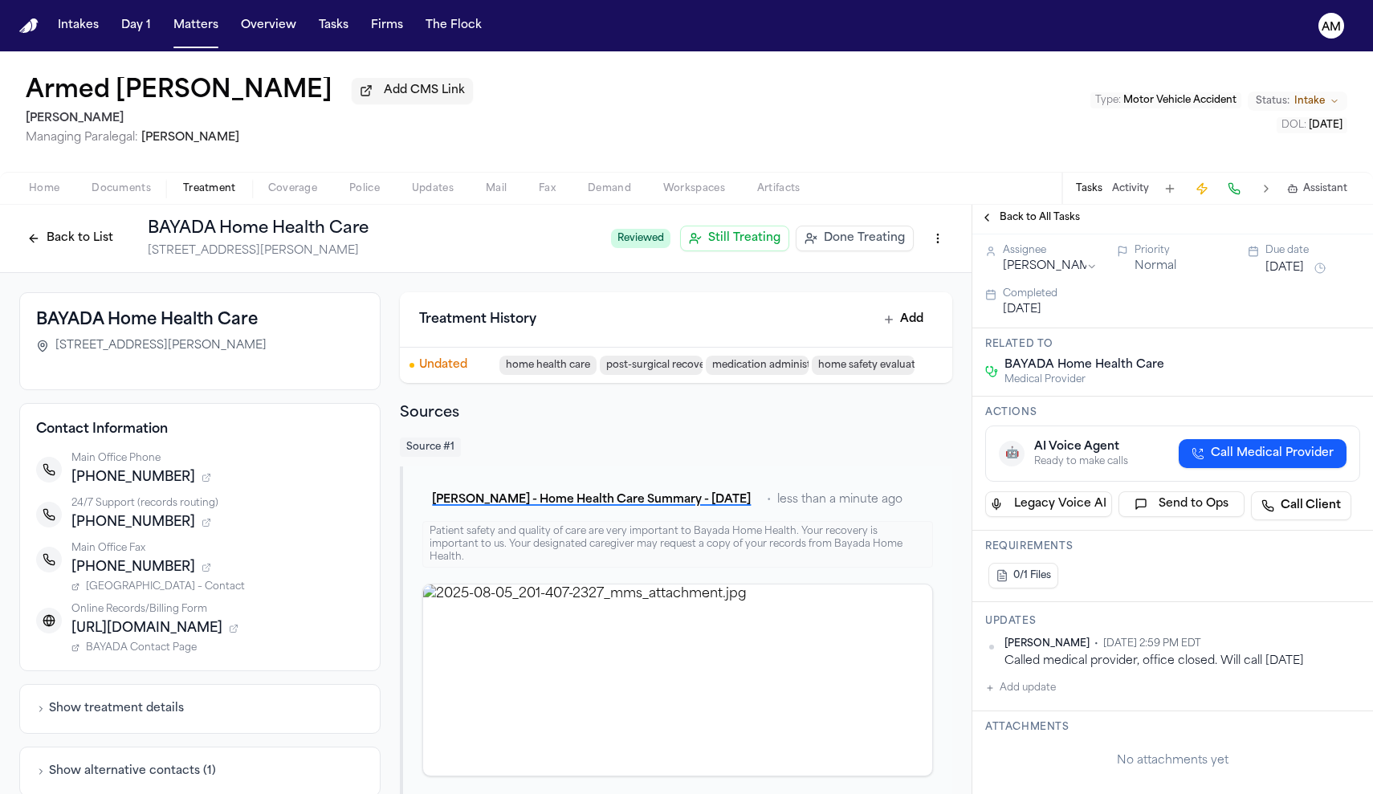
click at [1304, 273] on button "Aug 8, 2025" at bounding box center [1285, 268] width 39 height 16
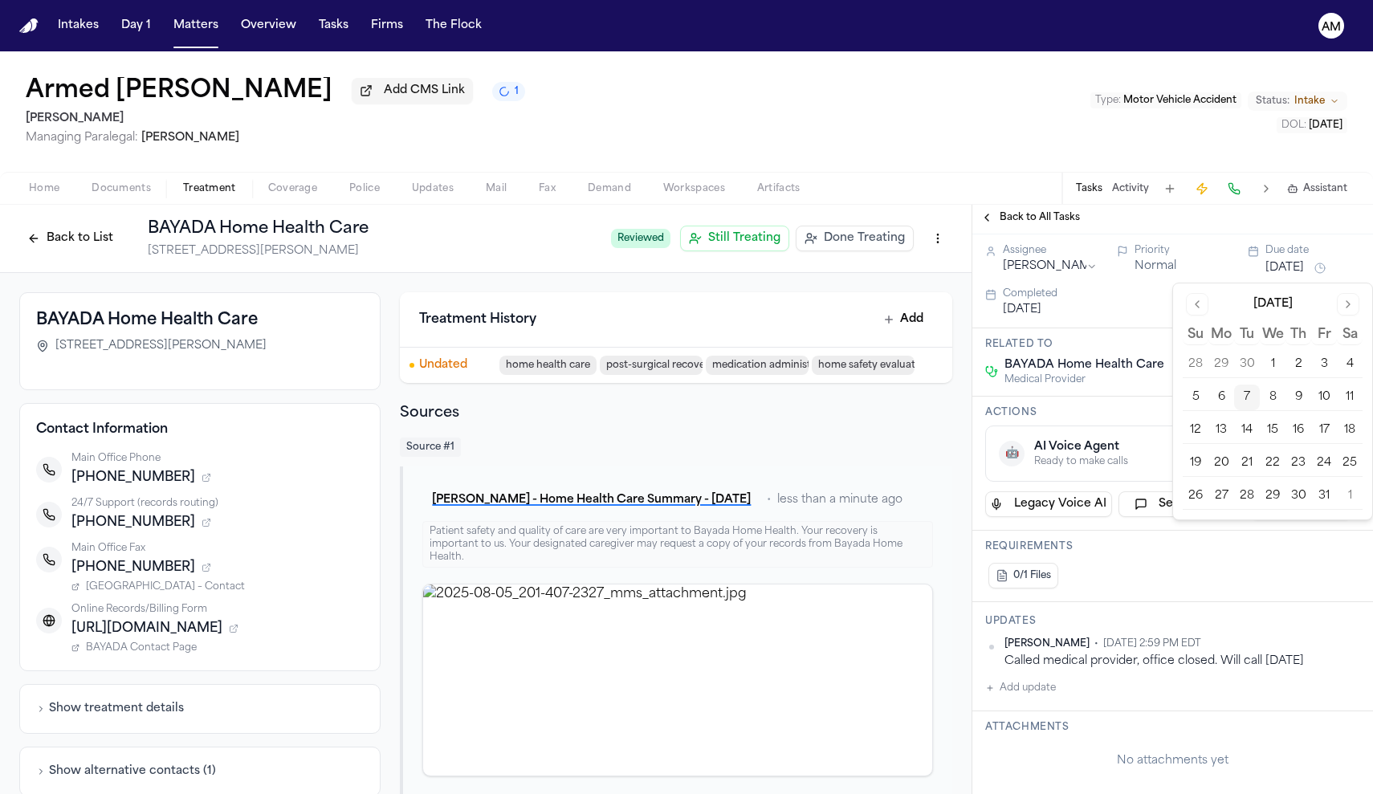
click at [1277, 402] on button "8" at bounding box center [1273, 398] width 26 height 26
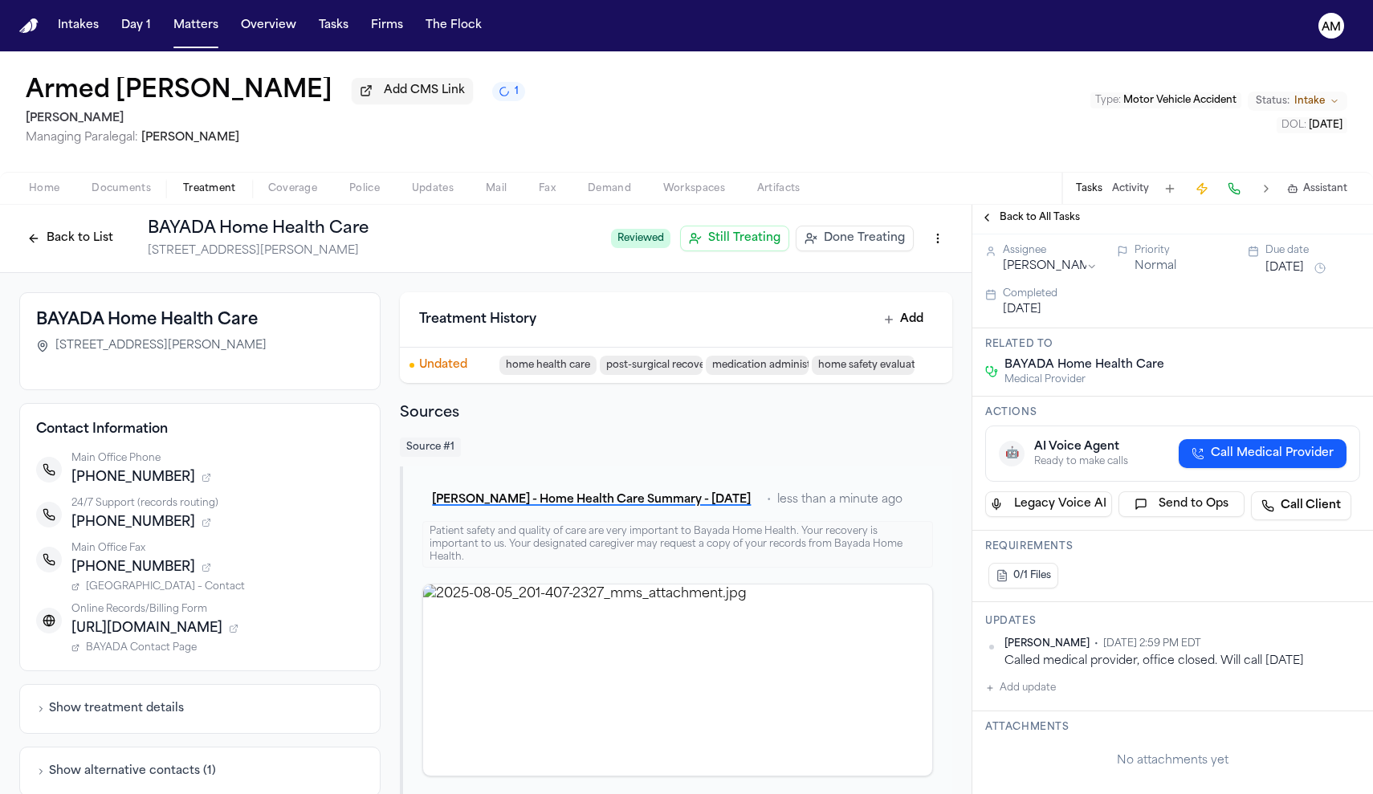
click at [1219, 230] on div "Back to All Tasks" at bounding box center [1172, 218] width 401 height 26
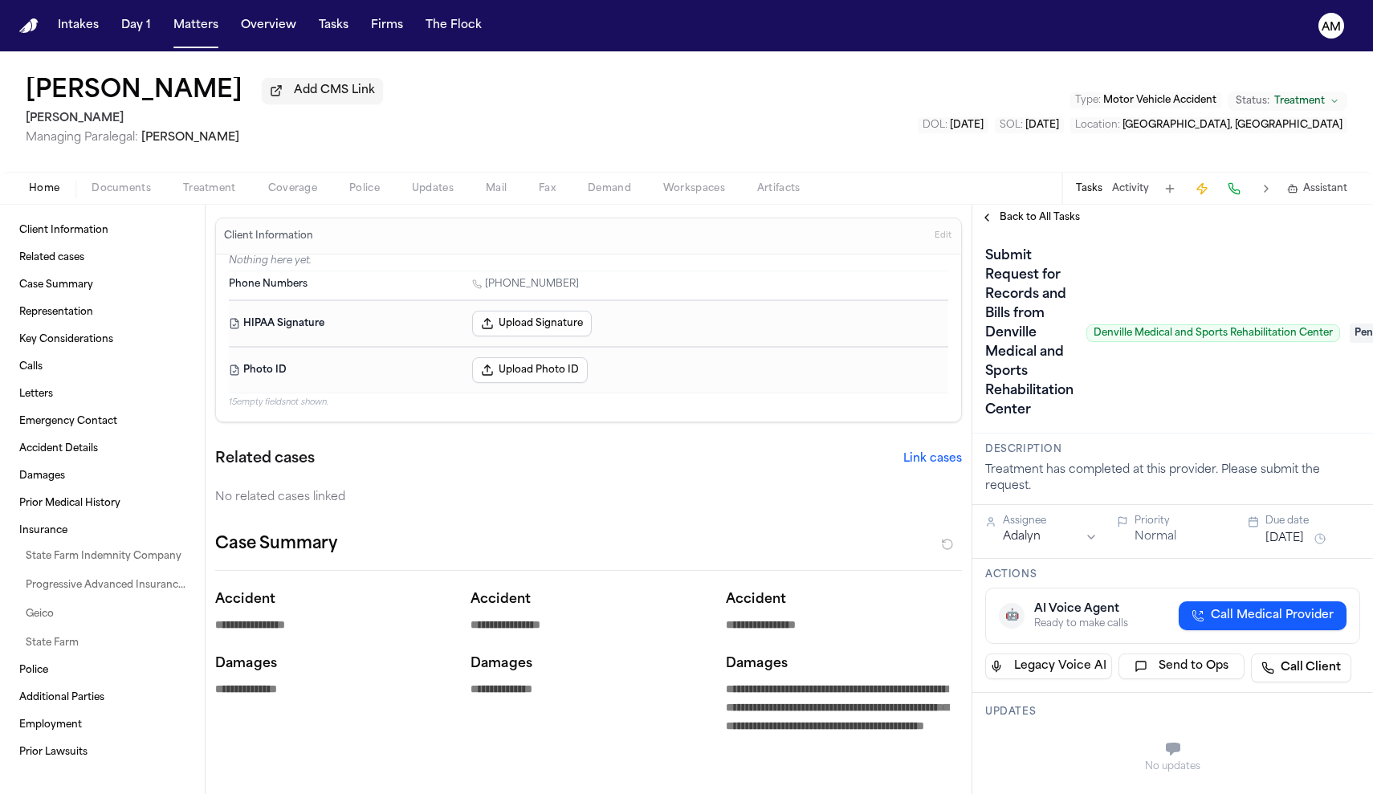
click at [216, 190] on span "Treatment" at bounding box center [209, 188] width 53 height 13
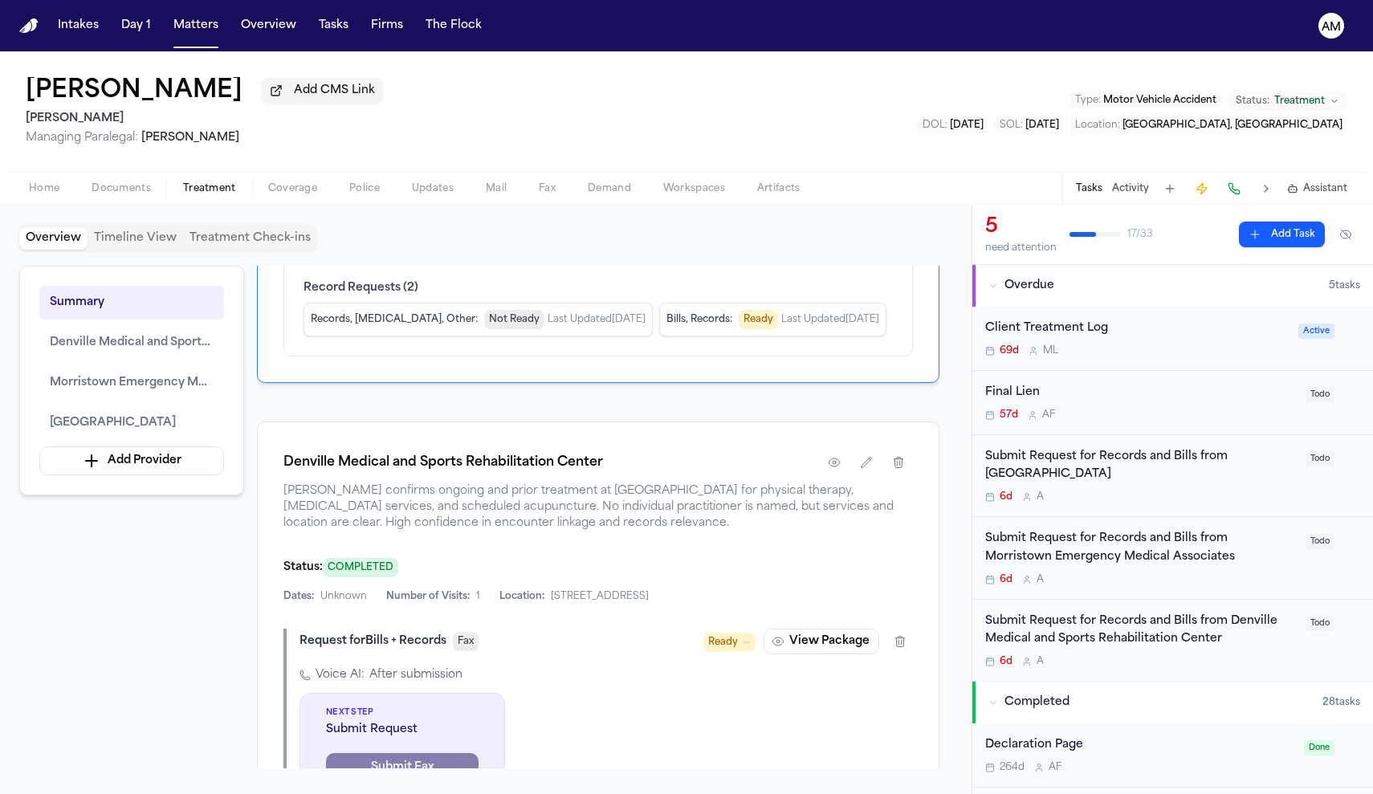
scroll to position [508, 0]
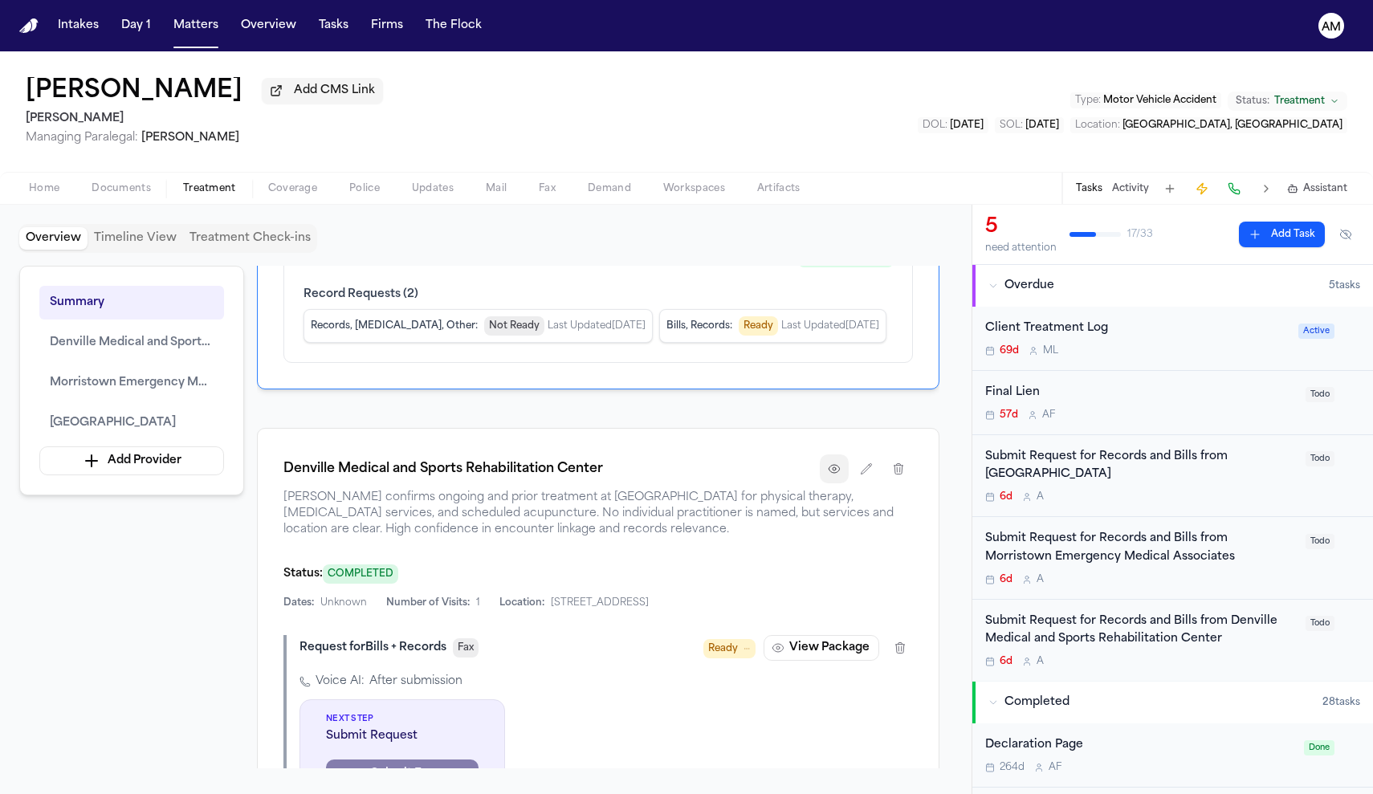
click at [839, 475] on icon "button" at bounding box center [834, 469] width 13 height 13
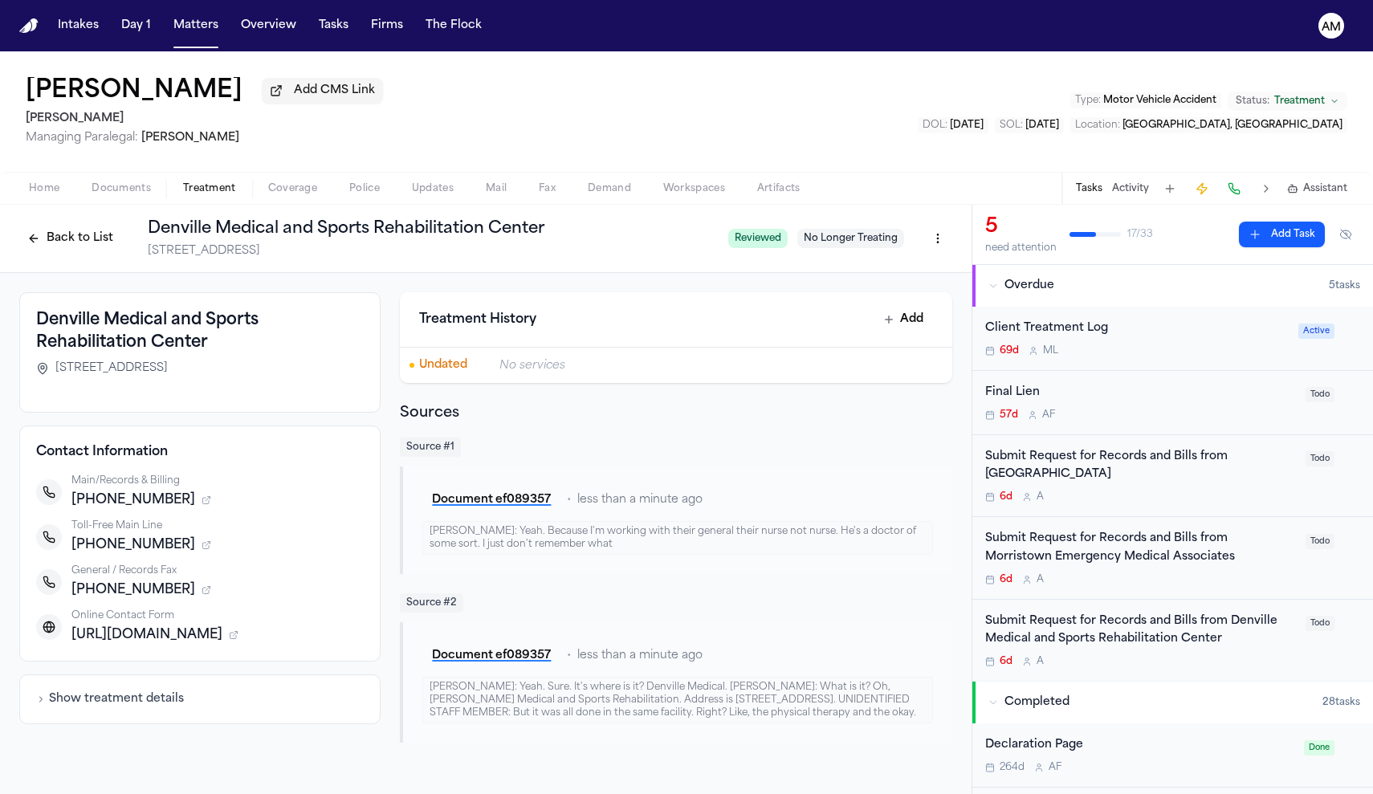
click at [202, 590] on icon "button" at bounding box center [207, 590] width 10 height 10
click at [172, 614] on span "Contact – Denville Medical" at bounding box center [150, 609] width 128 height 13
click at [1184, 655] on div "6d A" at bounding box center [1140, 661] width 311 height 13
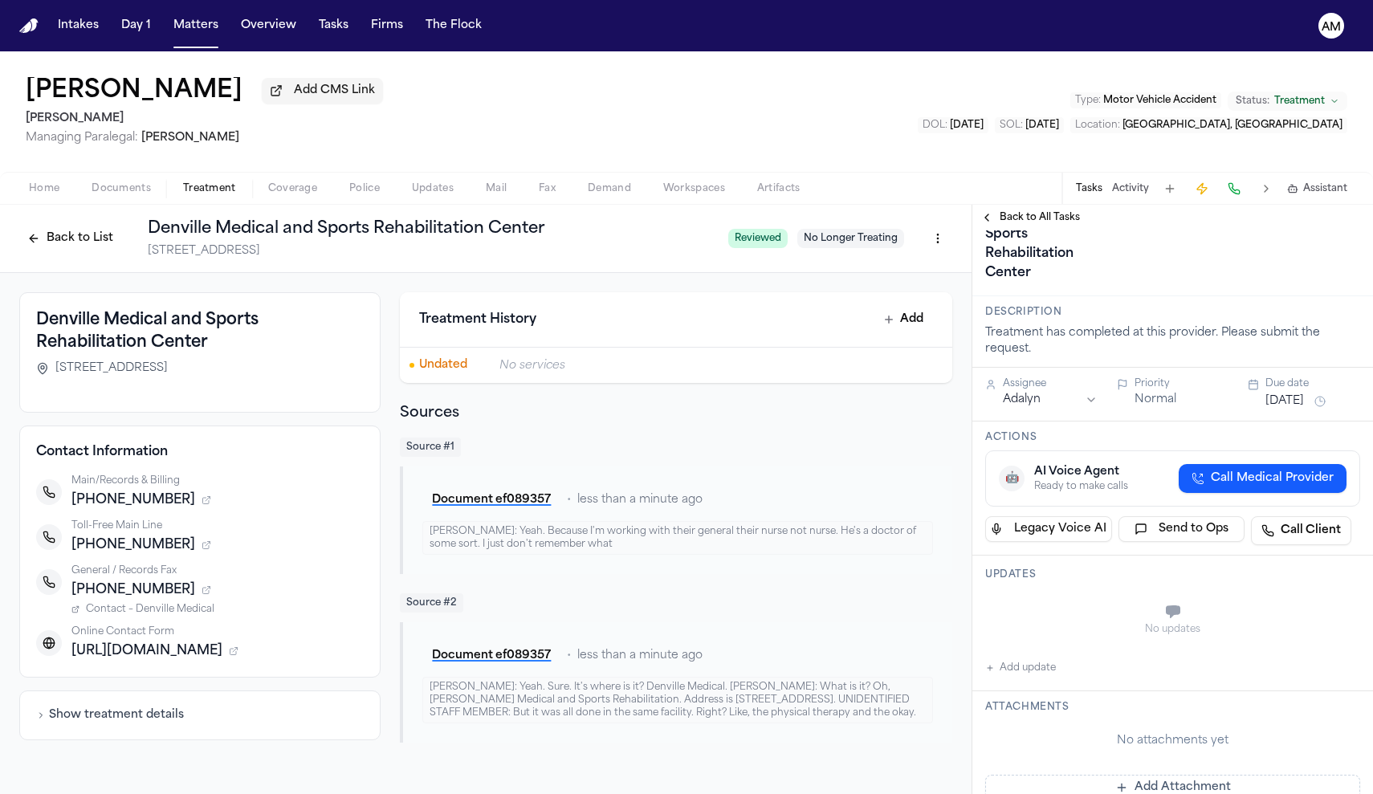
scroll to position [141, 0]
click at [1021, 667] on button "Add update" at bounding box center [1020, 664] width 71 height 19
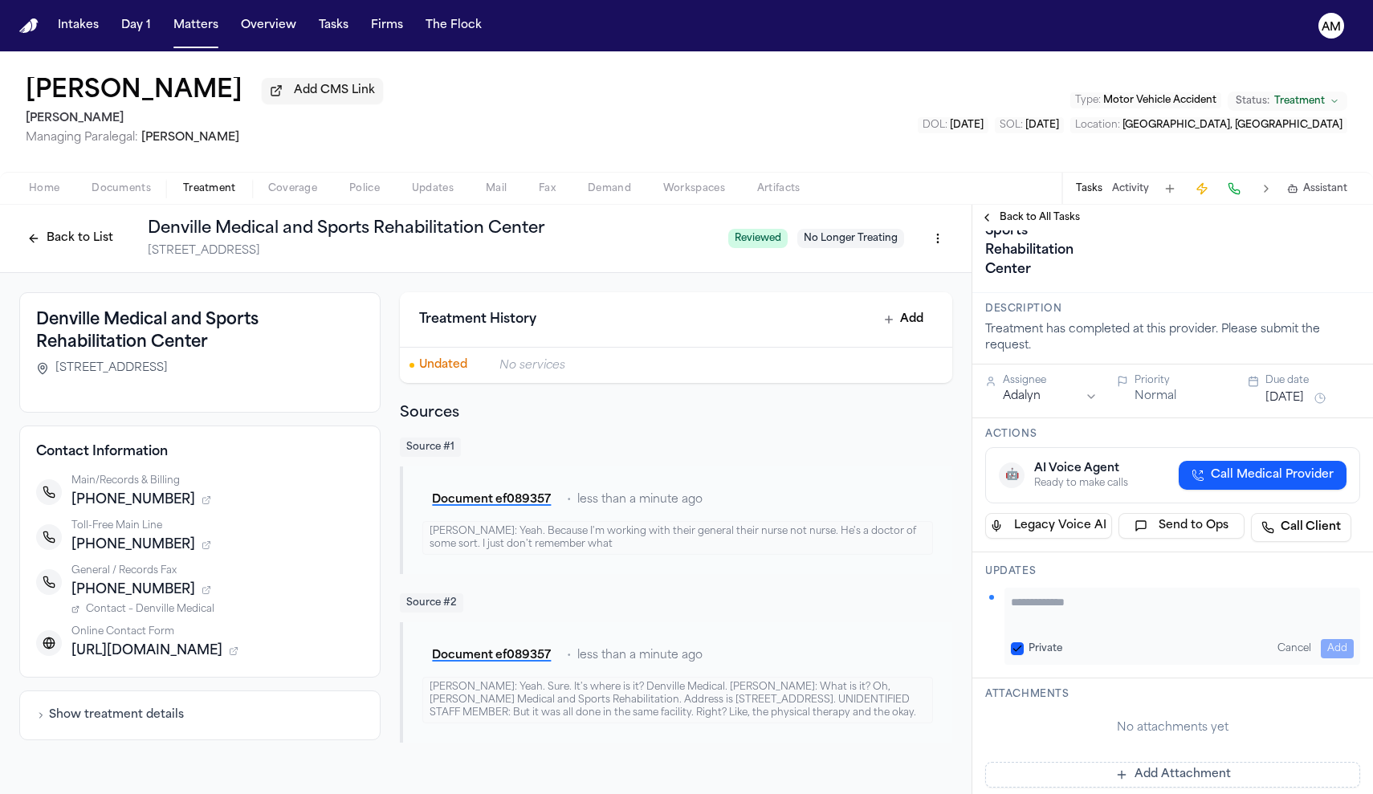
click at [1018, 644] on button "Private" at bounding box center [1017, 648] width 13 height 13
click at [1039, 630] on div "Private Cancel Add" at bounding box center [1183, 626] width 356 height 77
click at [1038, 618] on textarea "Add your update" at bounding box center [1182, 610] width 343 height 32
click at [1152, 605] on textarea "**********" at bounding box center [1182, 610] width 343 height 32
type textarea "**********"
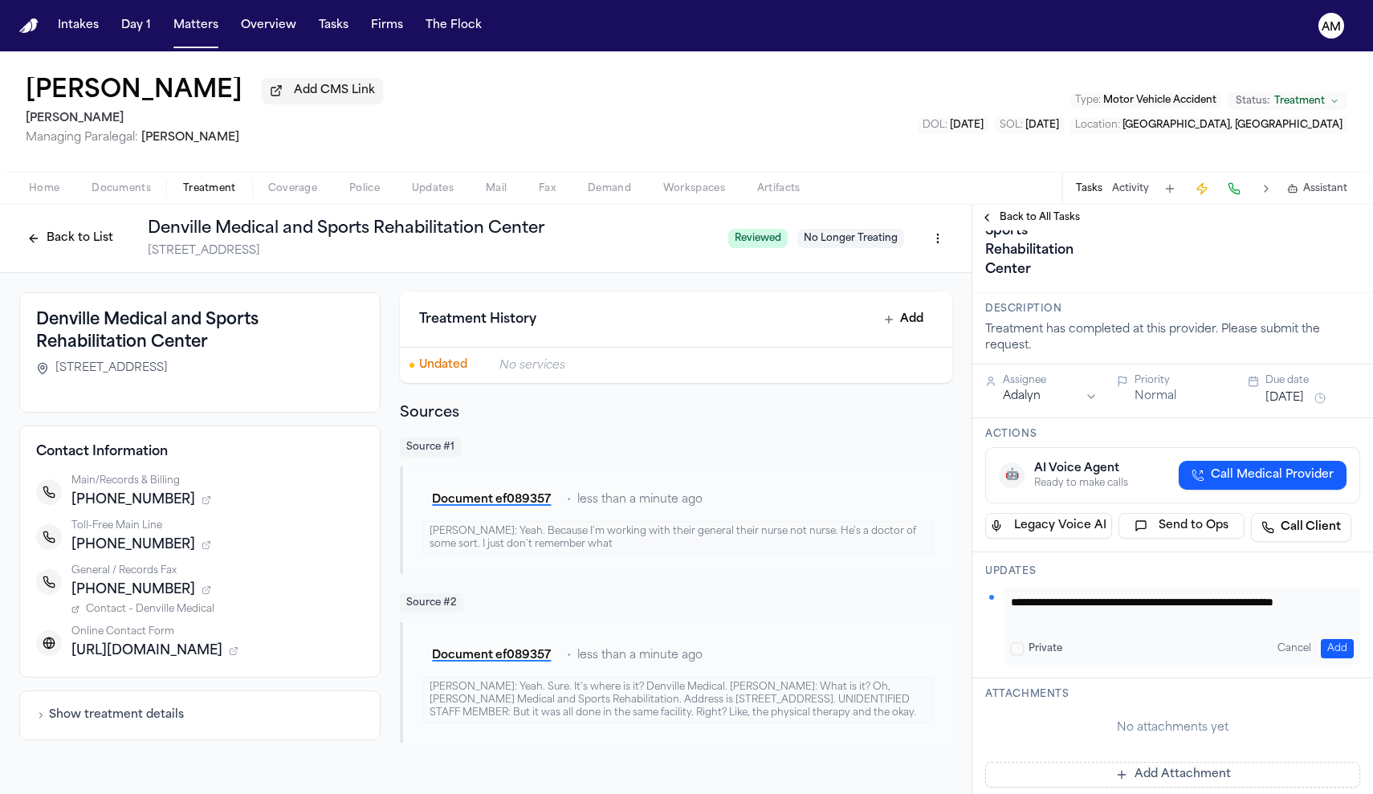
click at [1344, 650] on button "Add" at bounding box center [1337, 648] width 33 height 19
click at [1359, 600] on html "Intakes Day 1 Matters Overview Tasks Firms The Flock AM Natalia Nogueira Balani…" at bounding box center [686, 397] width 1373 height 794
click at [1205, 651] on html "Intakes Day 1 Matters Overview Tasks Firms The Flock AM Natalia Nogueira Balani…" at bounding box center [686, 397] width 1373 height 794
drag, startPoint x: 1288, startPoint y: 612, endPoint x: 1298, endPoint y: 634, distance: 24.1
click at [1298, 634] on div "Called medical provider, Spoke with Jennifer, fax is 573-627-7040" at bounding box center [1183, 619] width 356 height 31
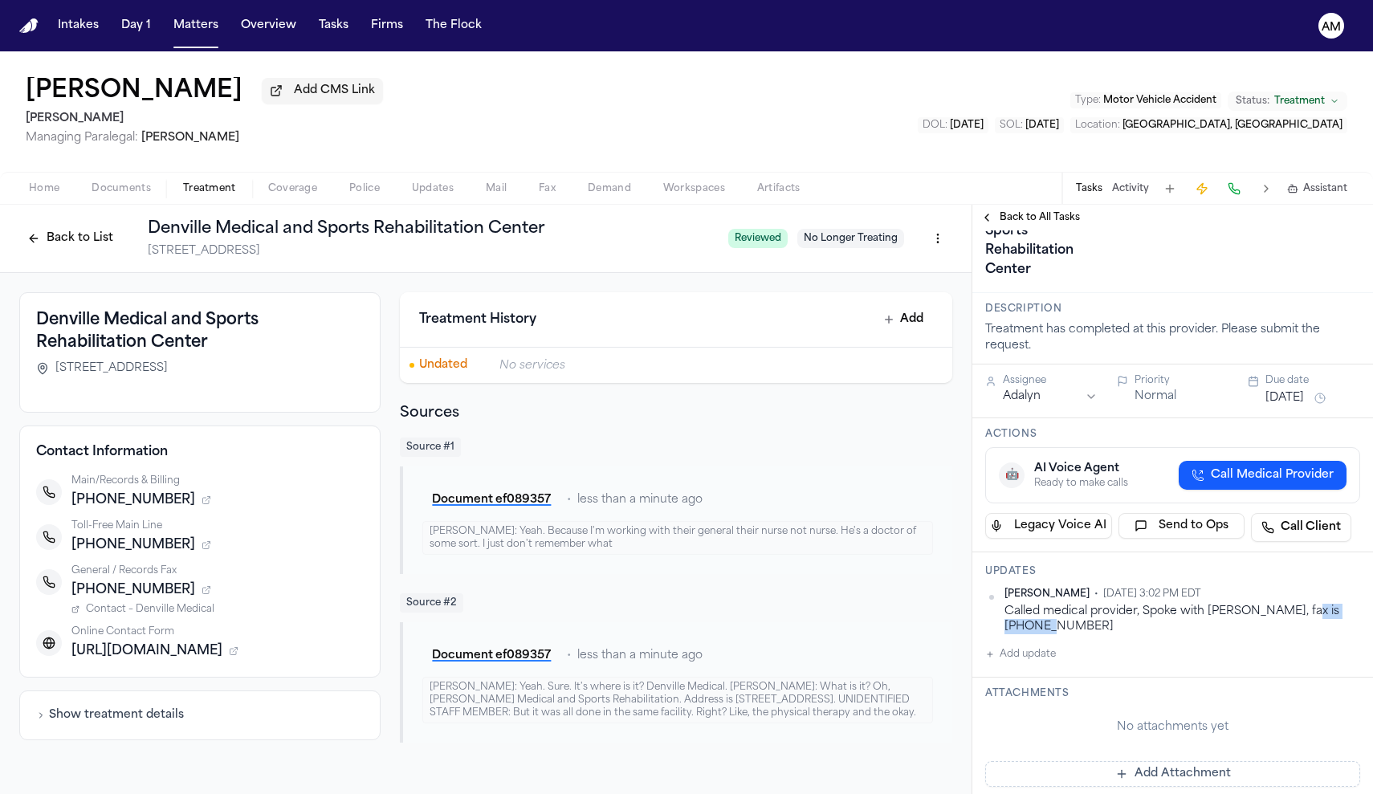
click at [196, 611] on span "Contact – Denville Medical" at bounding box center [150, 609] width 128 height 13
click at [1353, 597] on html "Intakes Day 1 Matters Overview Tasks Firms The Flock AM Natalia Nogueira Balani…" at bounding box center [686, 397] width 1373 height 794
click at [1292, 617] on div "Edit" at bounding box center [1309, 622] width 95 height 22
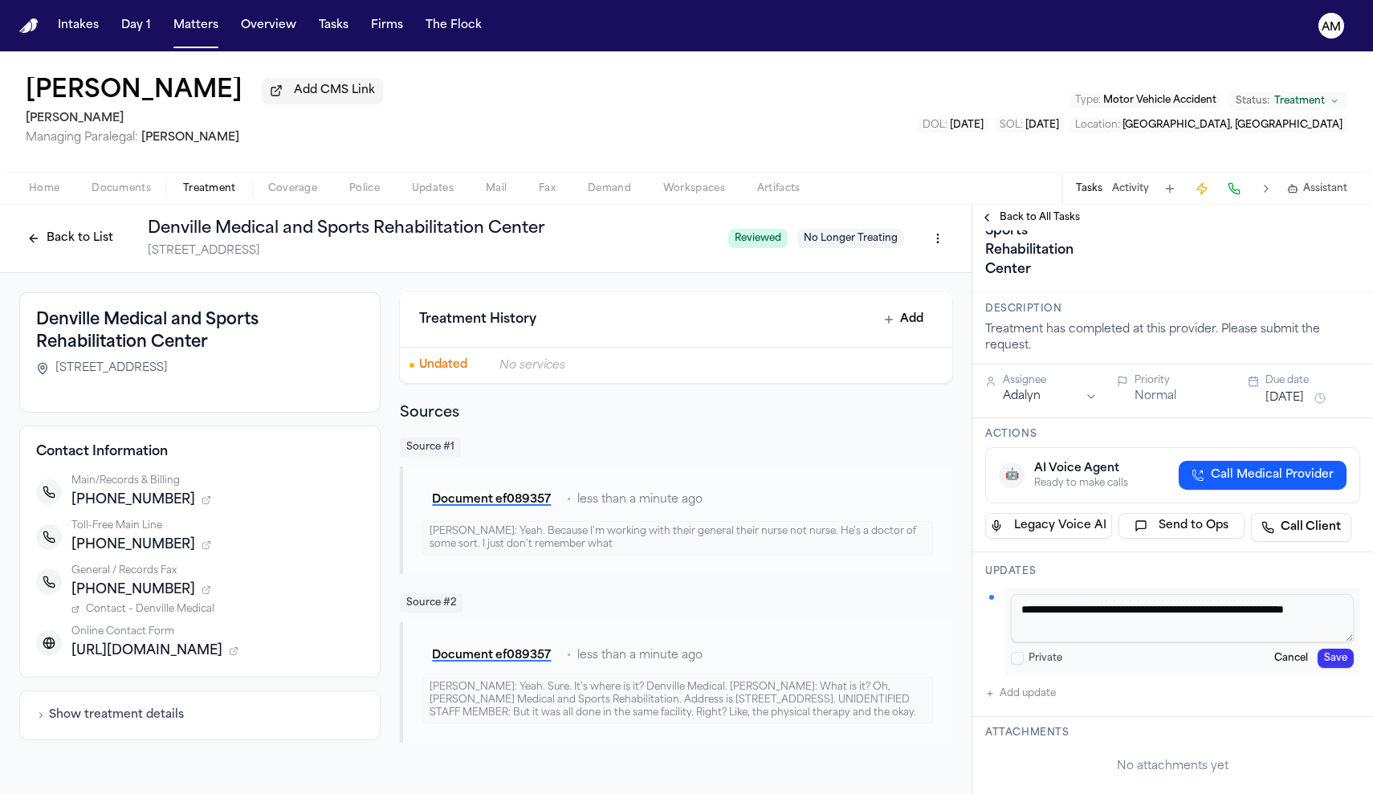
click at [1311, 616] on textarea "**********" at bounding box center [1182, 618] width 343 height 48
type textarea "**********"
drag, startPoint x: 1311, startPoint y: 669, endPoint x: 1323, endPoint y: 670, distance: 12.1
click at [1311, 668] on button "Cancel" at bounding box center [1291, 658] width 47 height 19
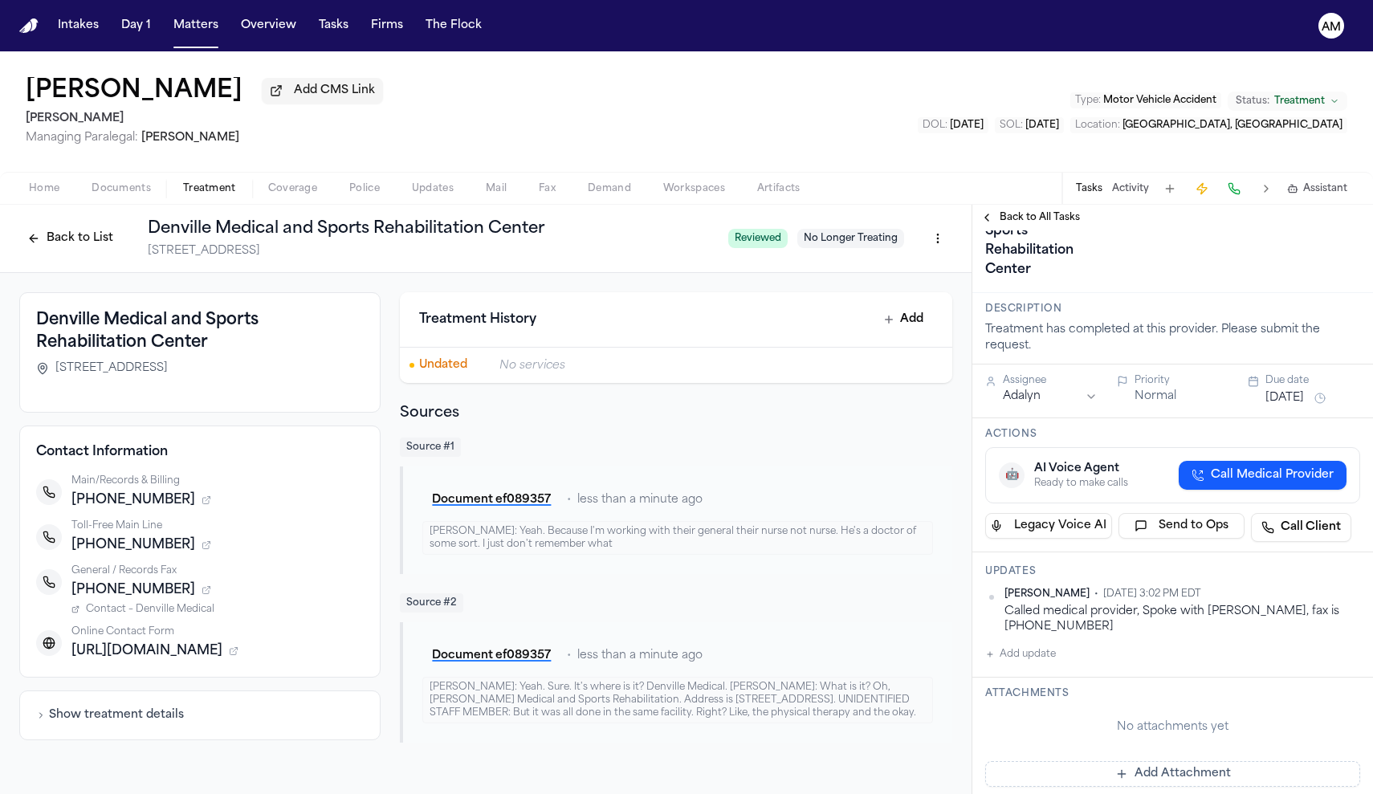
click at [202, 589] on icon "button" at bounding box center [207, 590] width 10 height 10
click at [63, 238] on button "Back to List" at bounding box center [70, 239] width 102 height 26
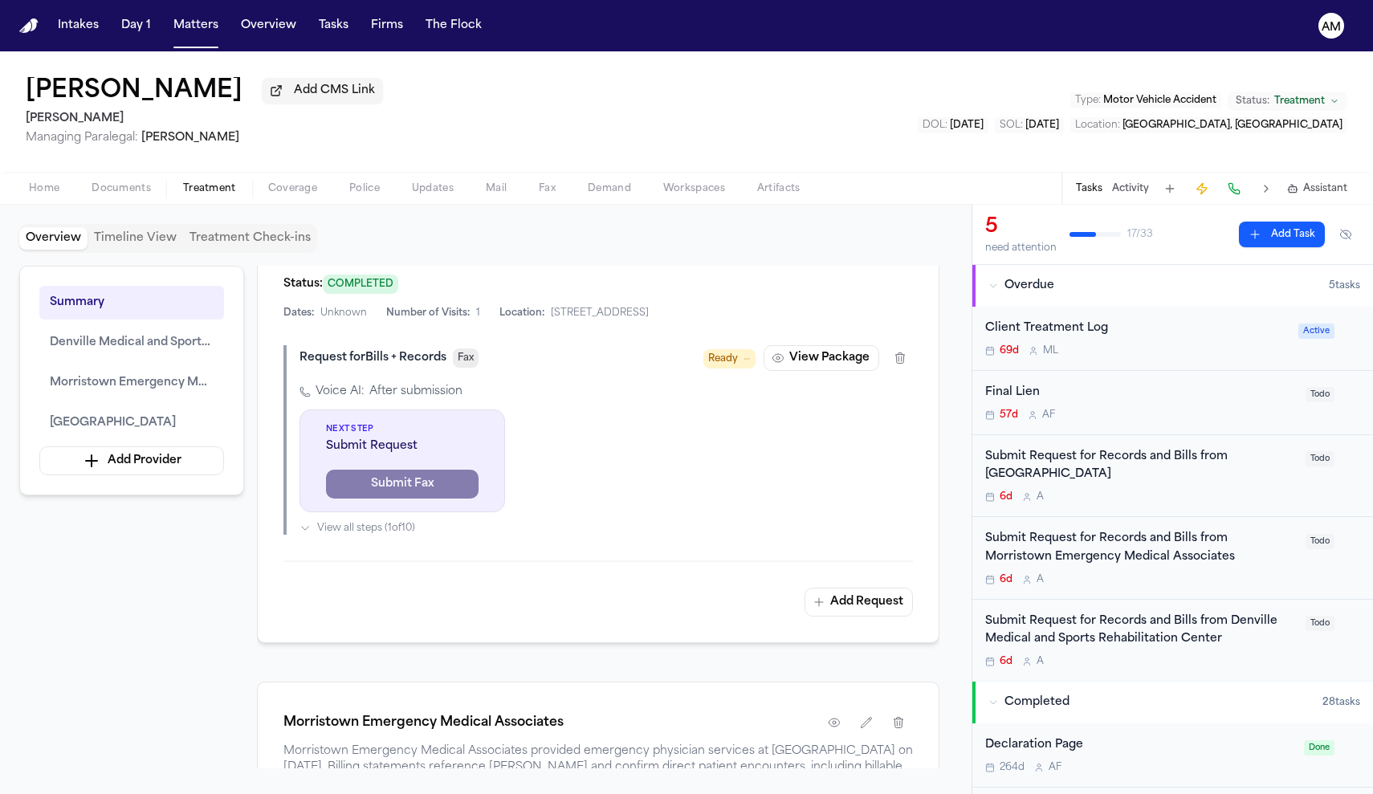
scroll to position [781, 0]
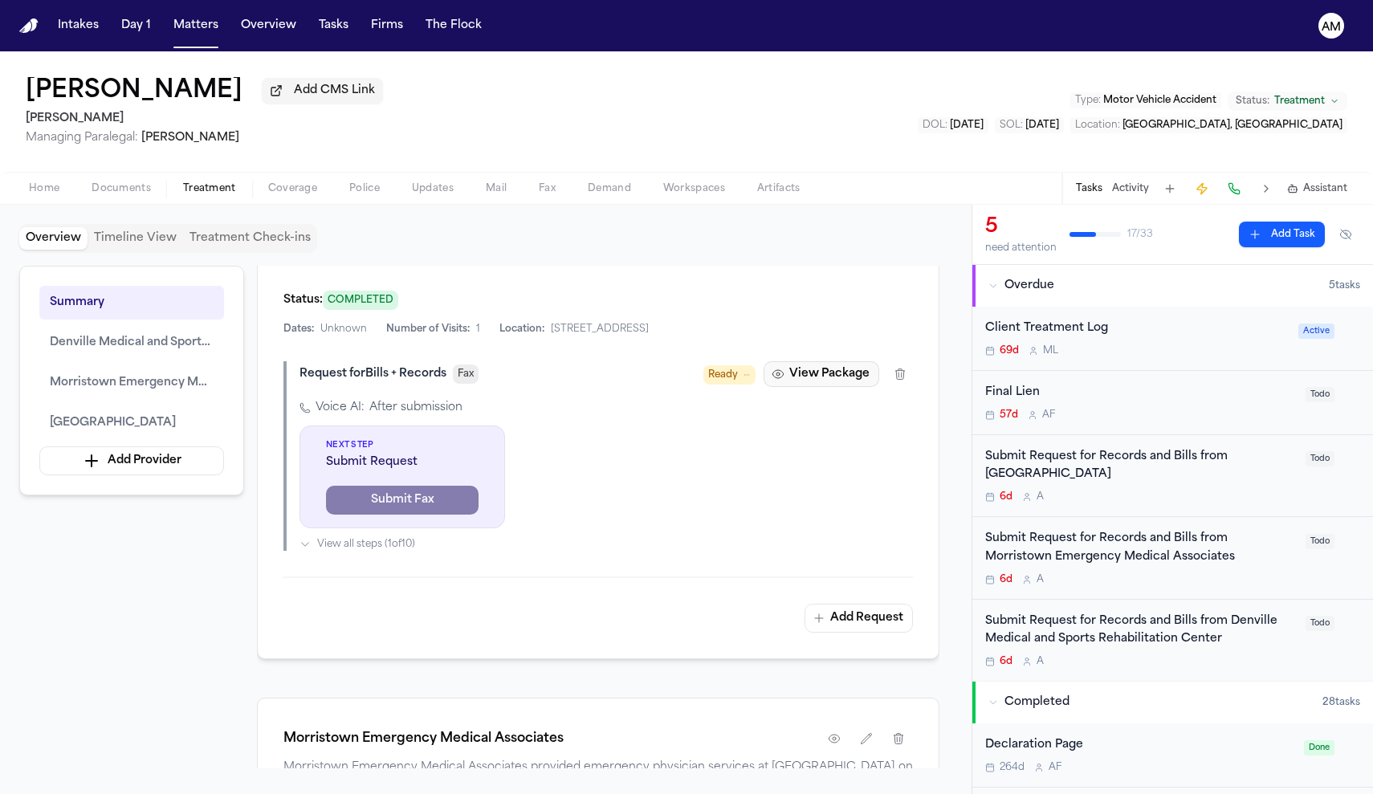
click at [860, 387] on button "View Package" at bounding box center [822, 374] width 116 height 26
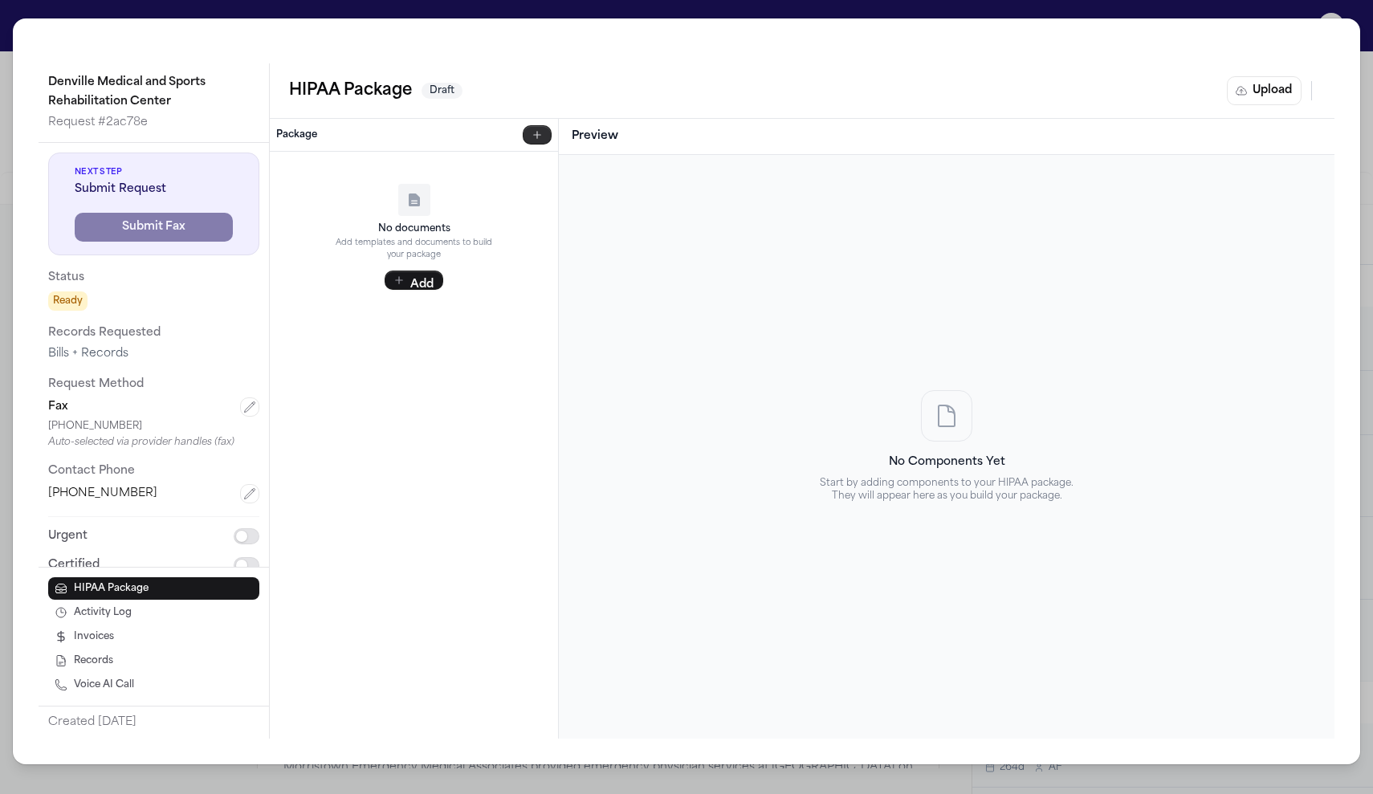
click at [538, 142] on button "button" at bounding box center [537, 134] width 29 height 19
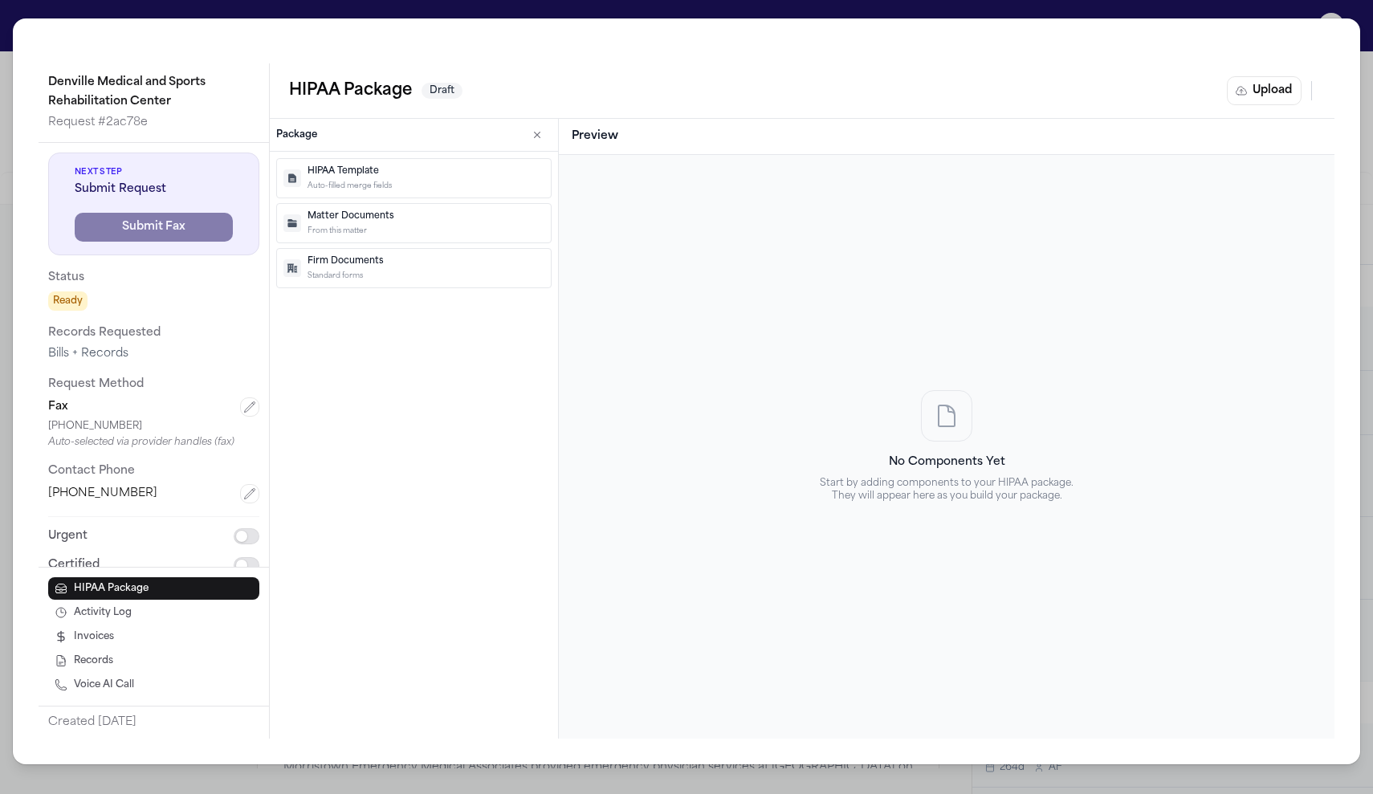
click at [498, 182] on p "Auto-filled merge fields" at bounding box center [426, 186] width 237 height 11
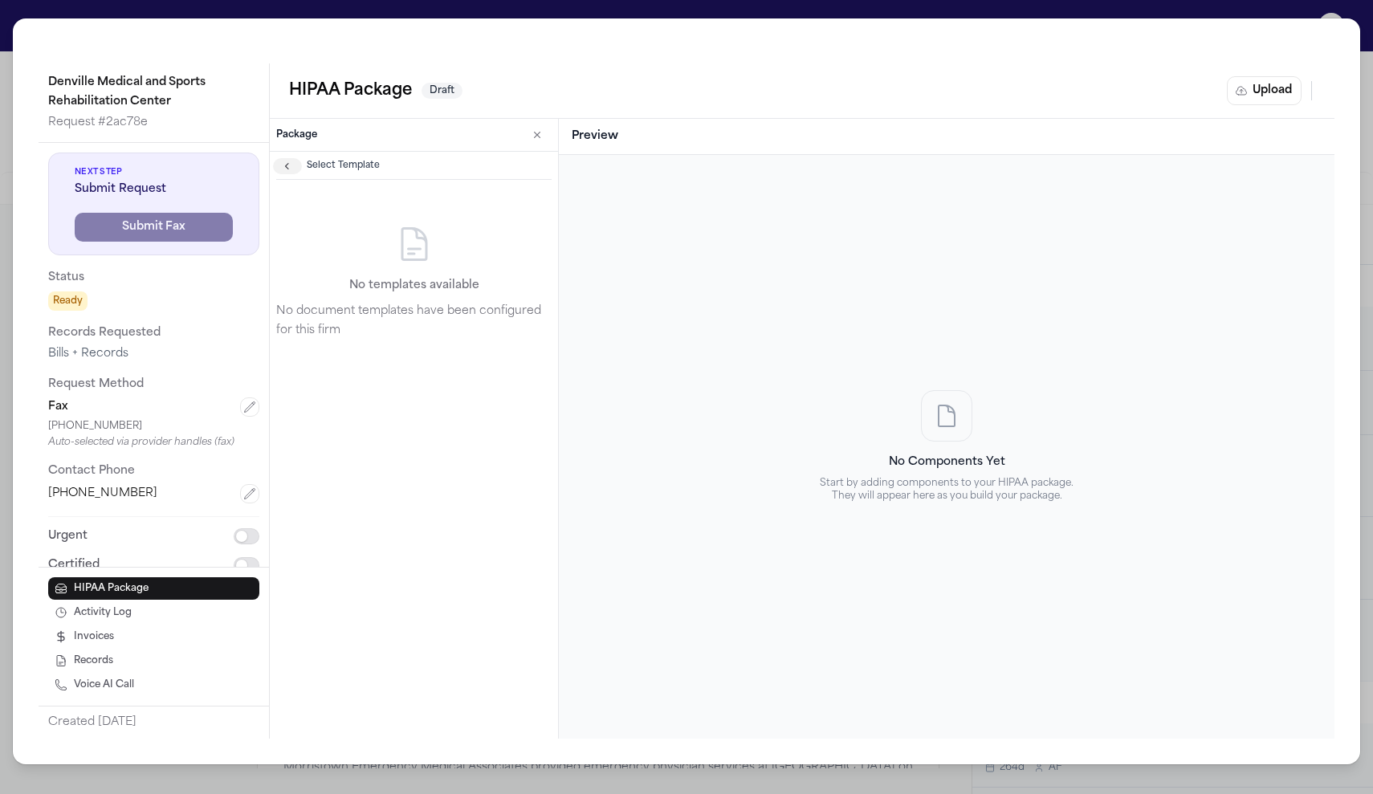
click at [283, 161] on icon "button" at bounding box center [287, 166] width 13 height 13
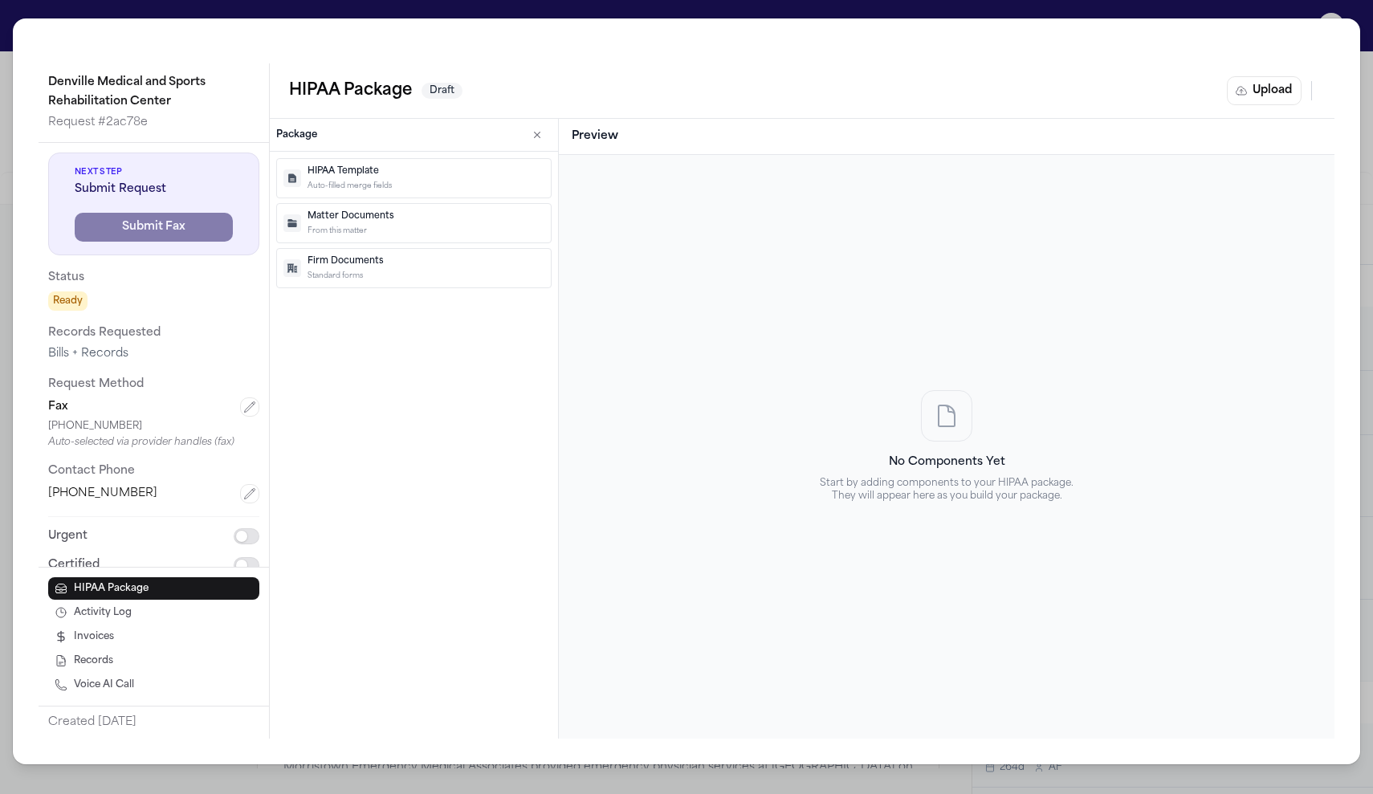
click at [10, 186] on div "Denville Medical and Sports Rehabilitation Center Request # 2ac78e Next Step Su…" at bounding box center [686, 397] width 1373 height 794
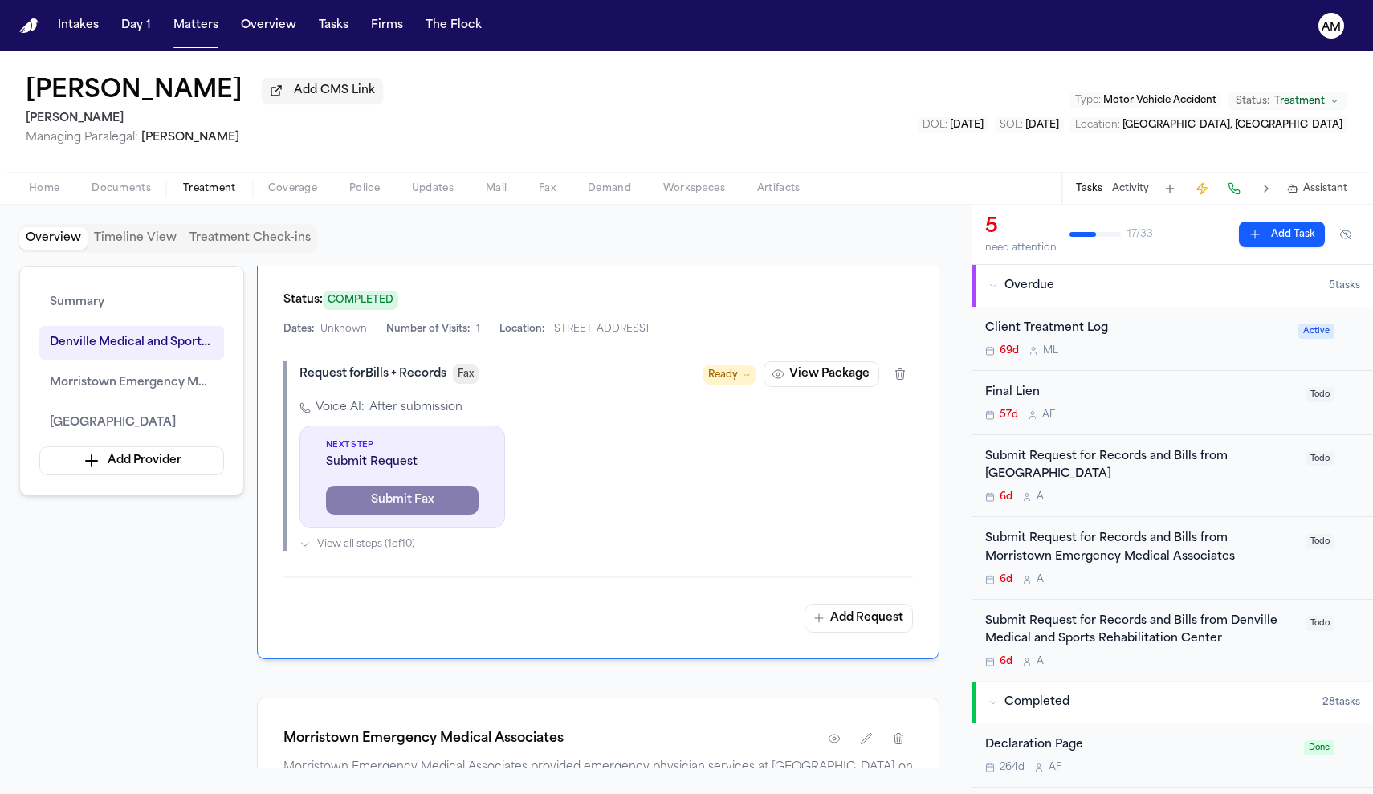
drag, startPoint x: 153, startPoint y: 131, endPoint x: 3, endPoint y: 128, distance: 150.2
click at [3, 128] on div "Natalia Nogueira Balaniuc Add CMS Link Mohamed K Ahmed Managing Paralegal: Jacq…" at bounding box center [686, 111] width 1373 height 120
click at [35, 127] on h2 "Mohamed K Ahmed" at bounding box center [204, 118] width 357 height 19
click at [78, 122] on h2 "Mohamed K Ahmed" at bounding box center [204, 118] width 357 height 19
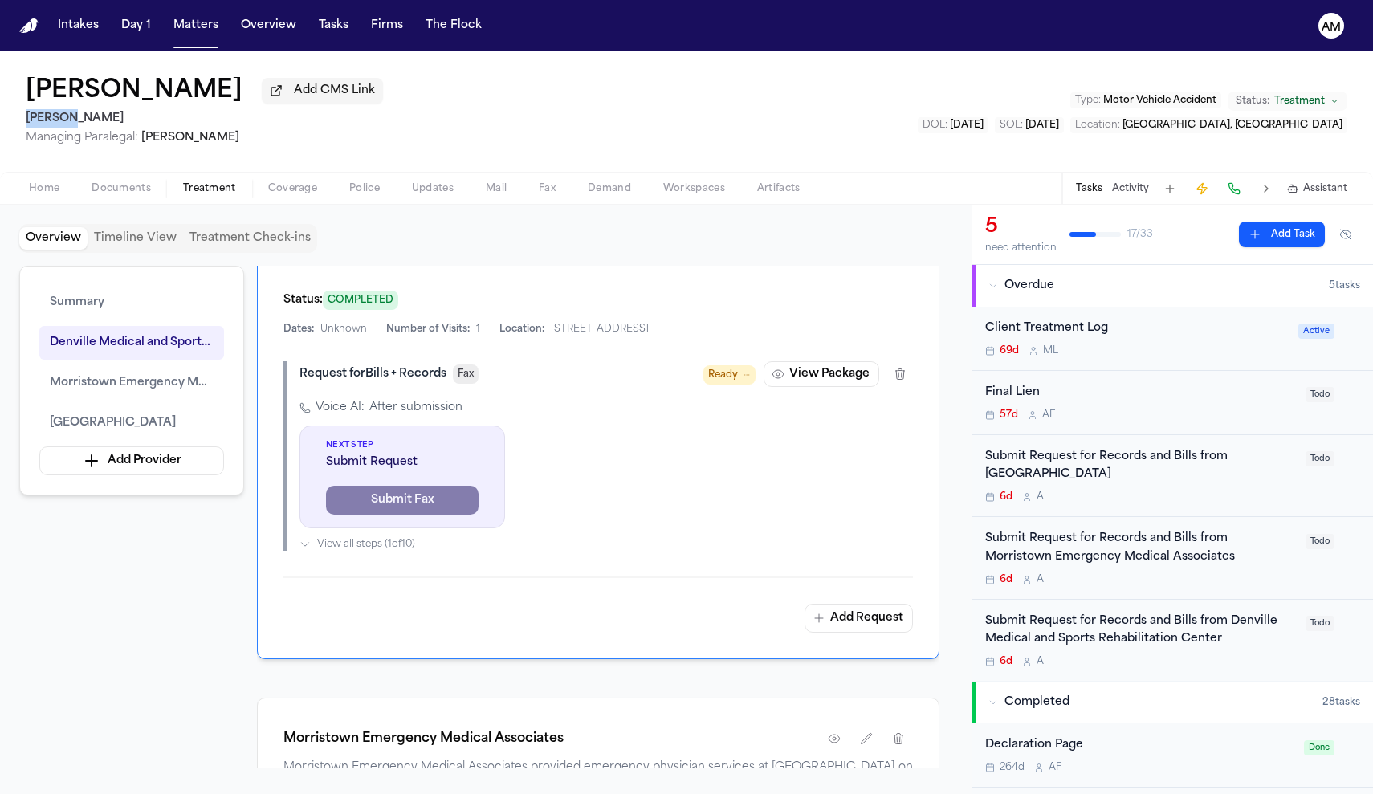
click at [78, 122] on h2 "Mohamed K Ahmed" at bounding box center [204, 118] width 357 height 19
